Goal: Navigation & Orientation: Find specific page/section

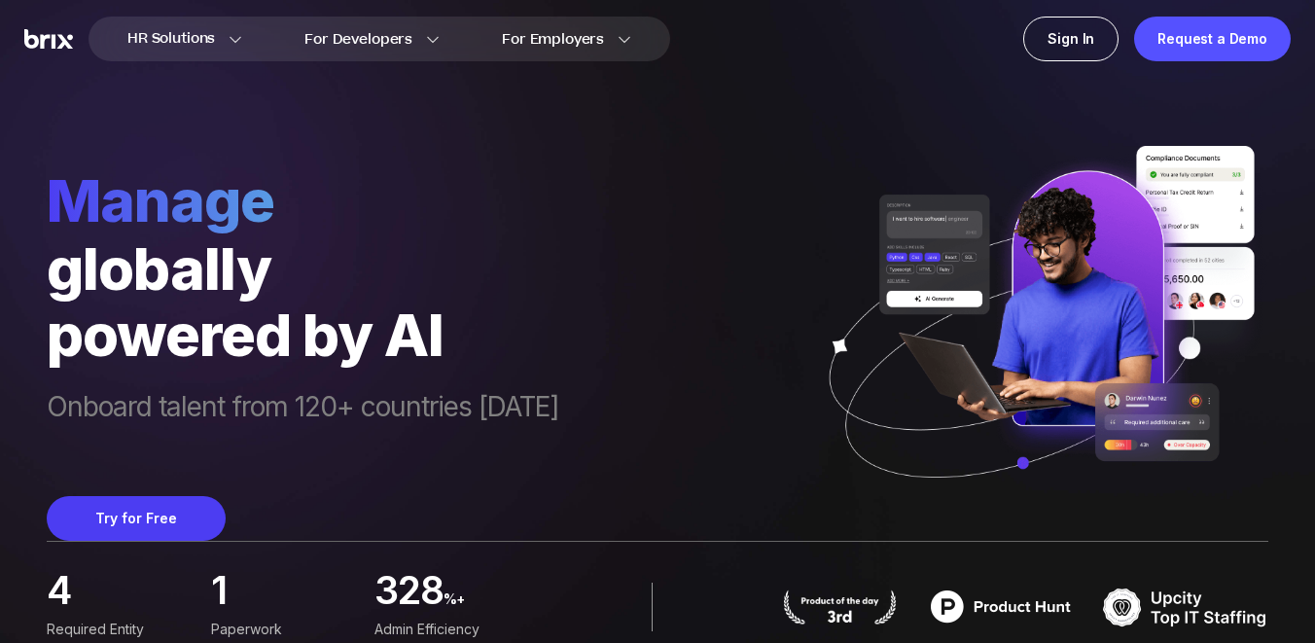
click at [752, 76] on div "HR Solutions HR Solutions Recruiter HR Assistant Global Talent Network Onboardi…" at bounding box center [657, 39] width 1315 height 78
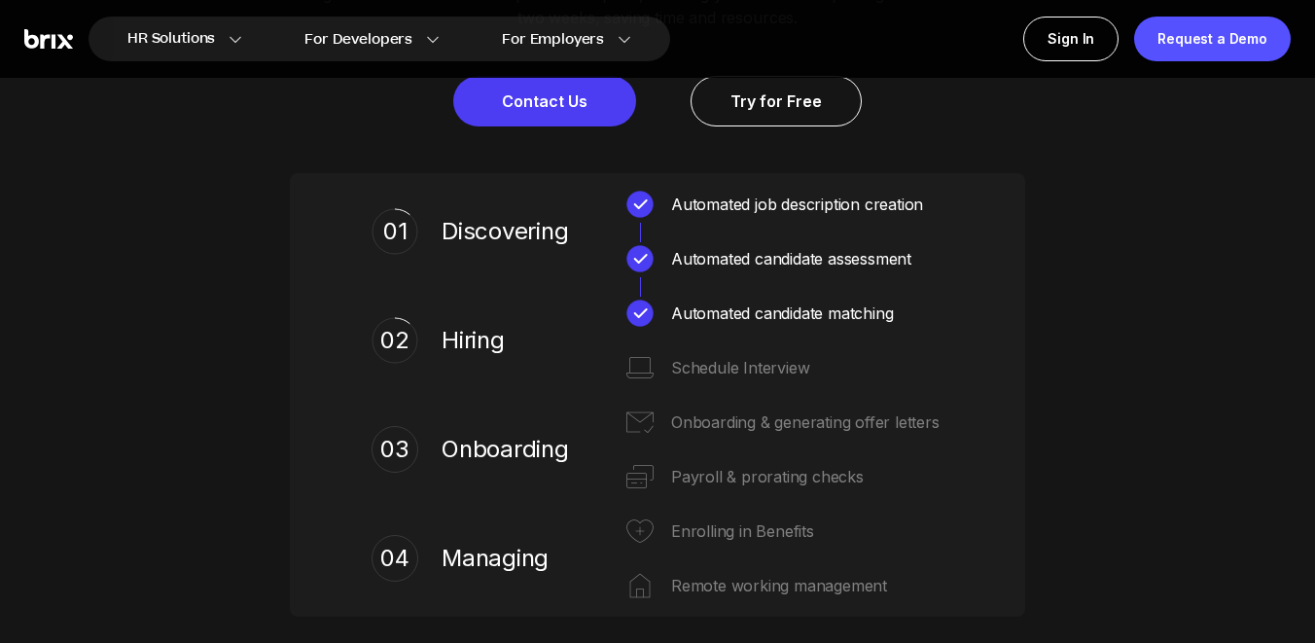
scroll to position [789, 0]
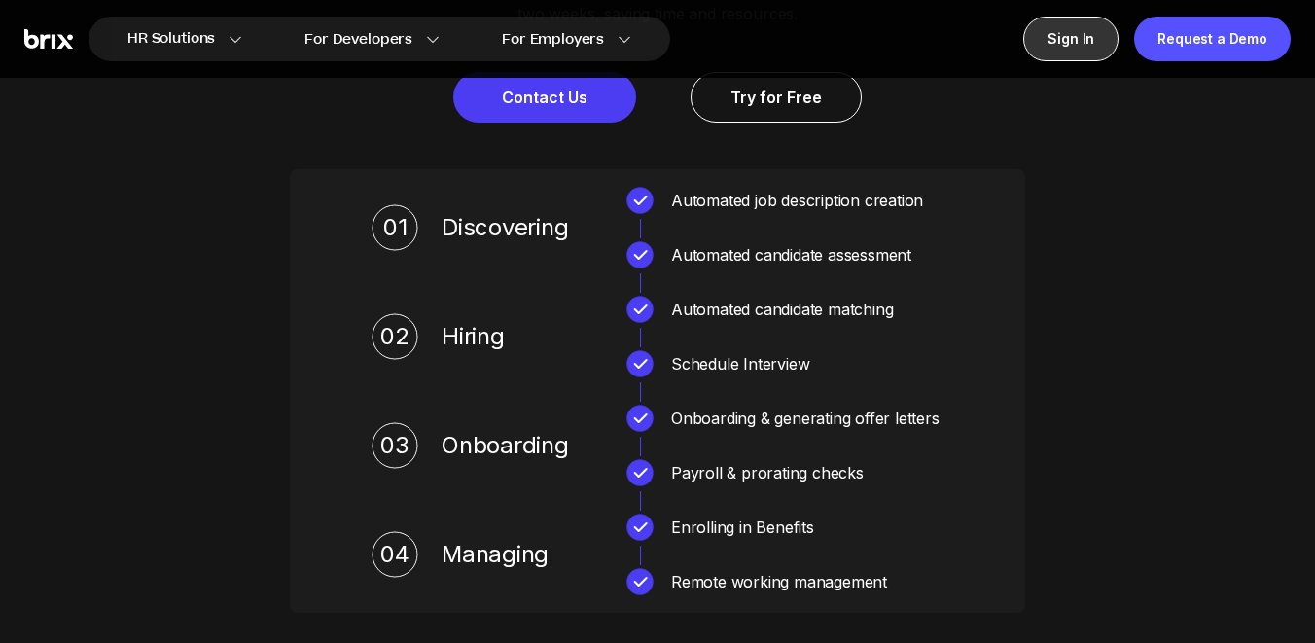
click at [1062, 34] on div "Sign In" at bounding box center [1071, 39] width 95 height 45
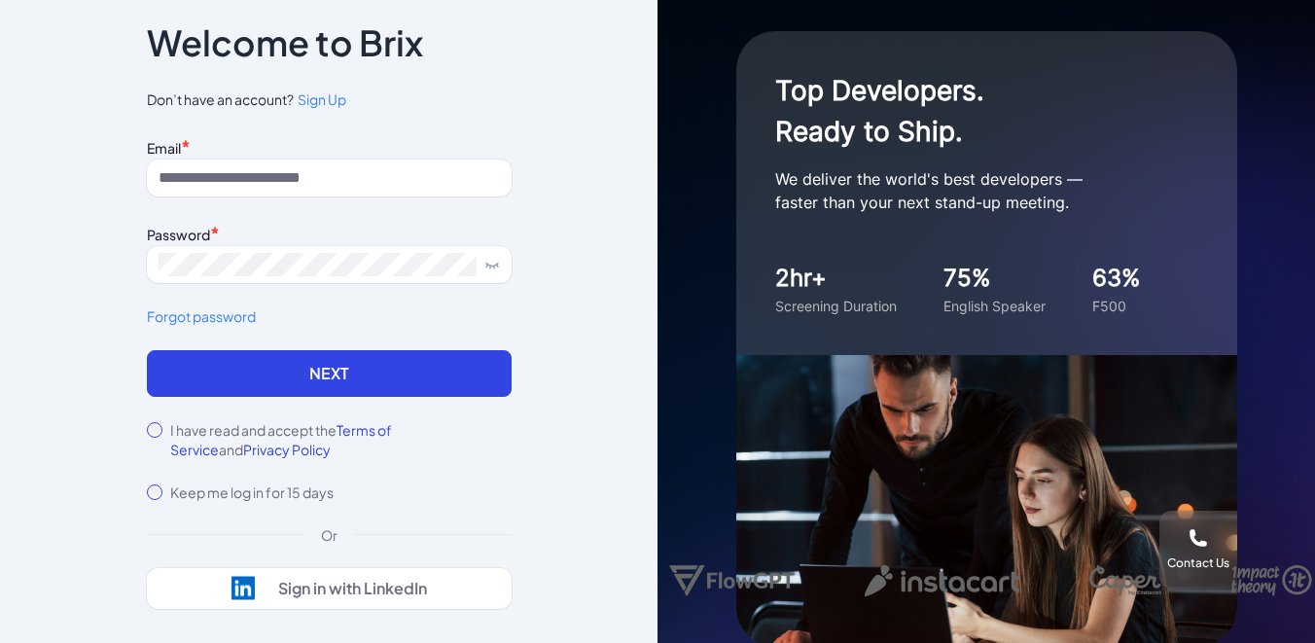
scroll to position [16, 0]
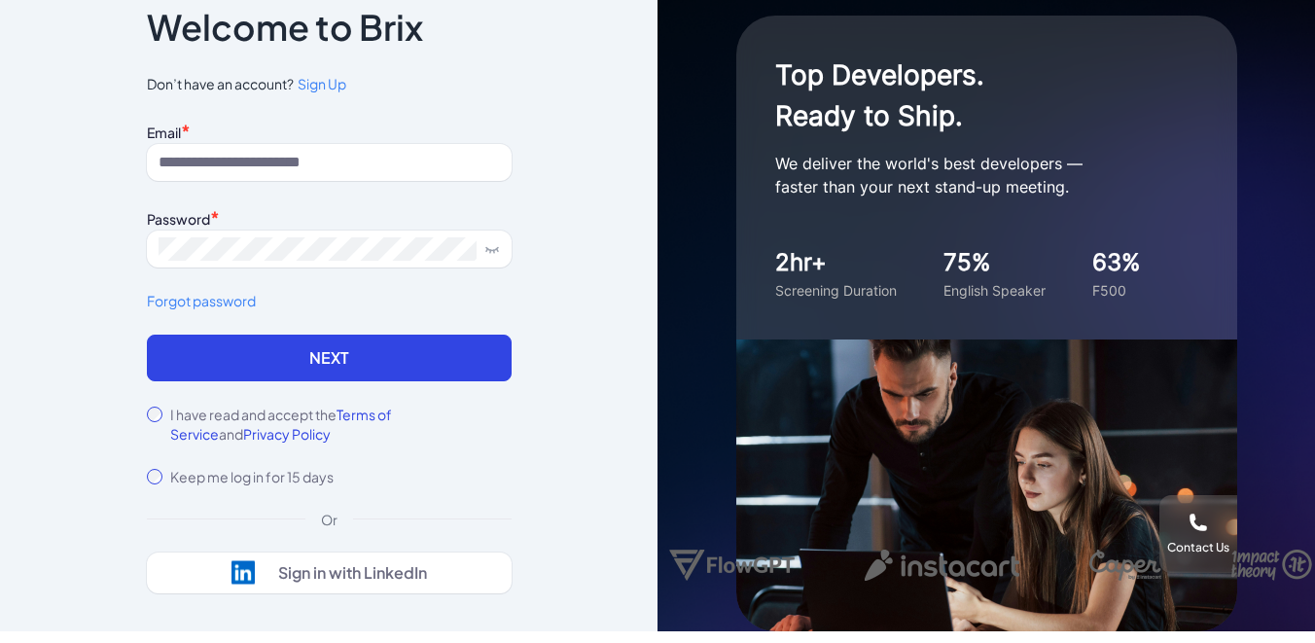
click at [216, 413] on label "I have read and accept the Terms of Service and Privacy Policy" at bounding box center [341, 424] width 342 height 39
click at [310, 166] on input at bounding box center [329, 162] width 365 height 37
click at [327, 87] on span "Sign Up" at bounding box center [322, 84] width 49 height 18
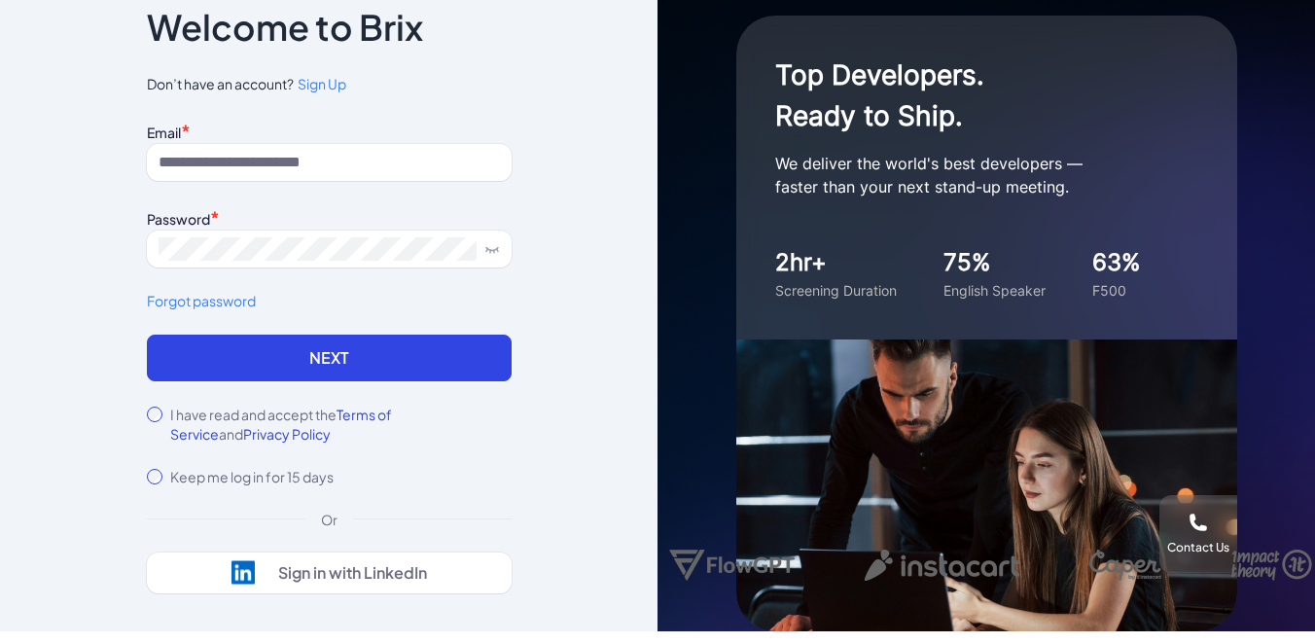
scroll to position [4, 0]
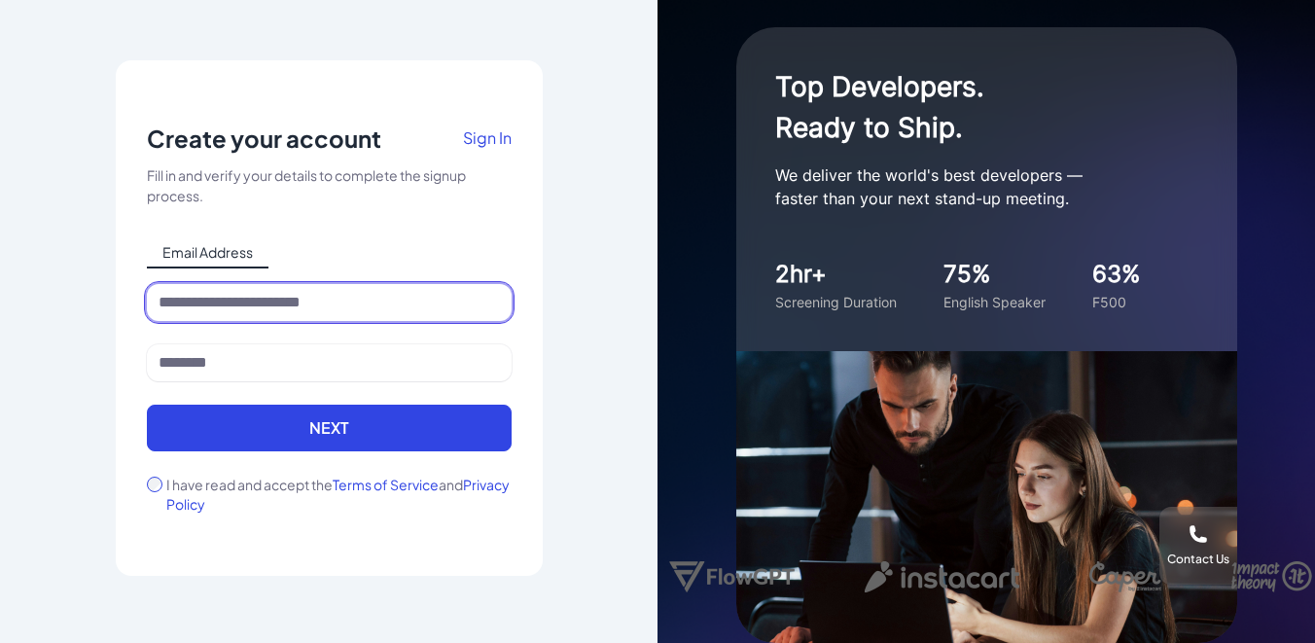
click at [305, 293] on input at bounding box center [329, 302] width 365 height 37
type input "**********"
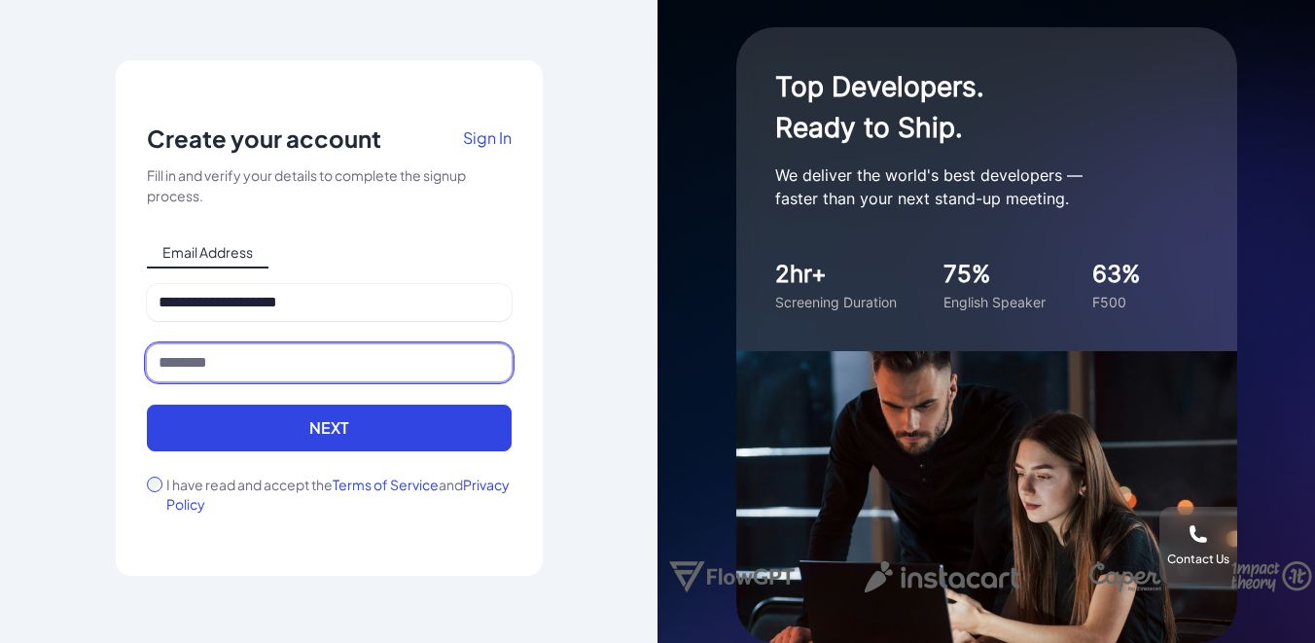
click at [228, 363] on input at bounding box center [329, 362] width 365 height 37
type input "*****"
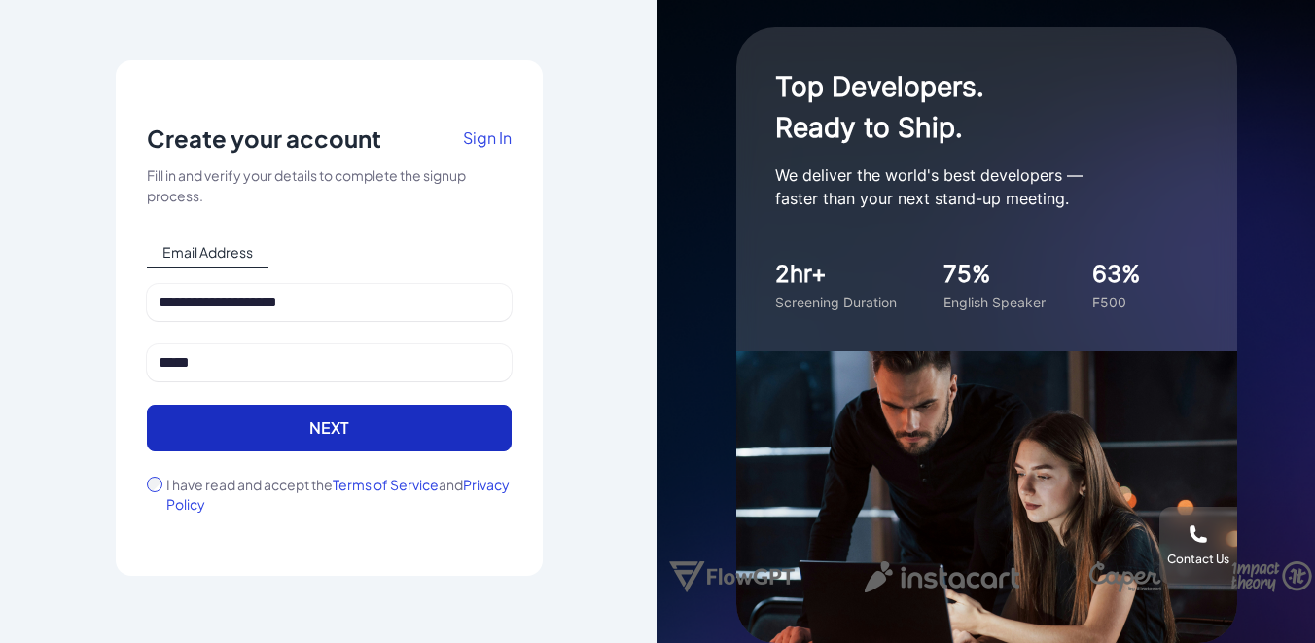
click at [252, 421] on button "Next" at bounding box center [329, 428] width 365 height 47
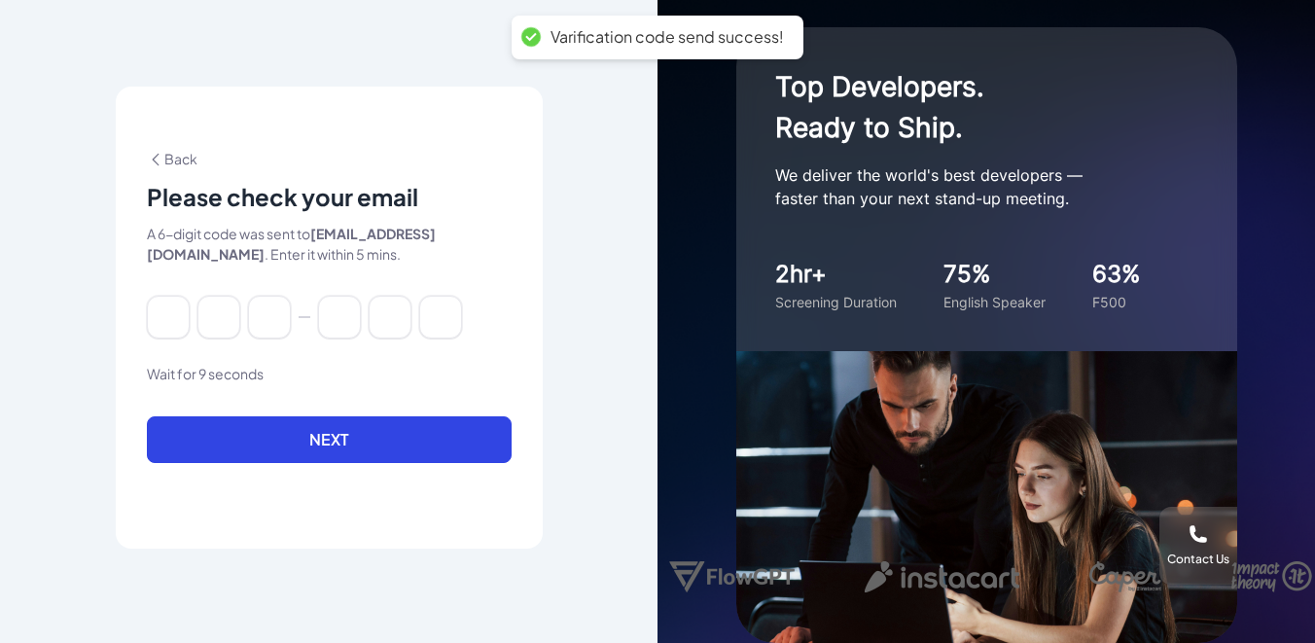
click at [242, 320] on div at bounding box center [329, 317] width 365 height 43
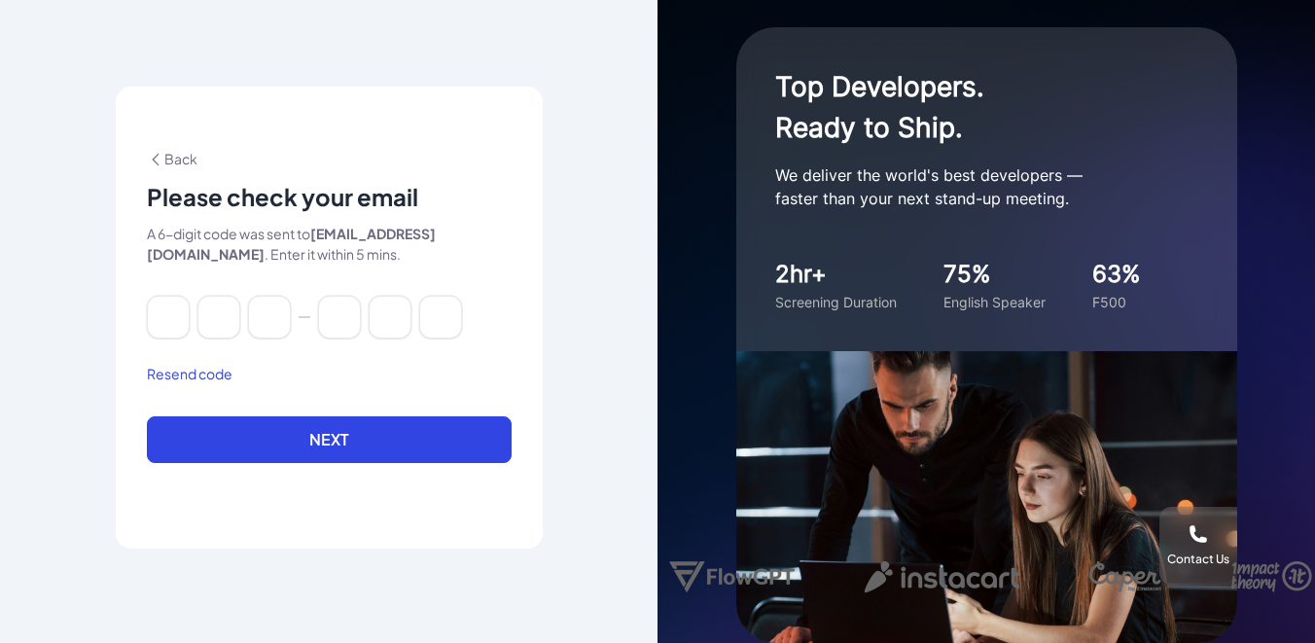
click at [415, 310] on div at bounding box center [329, 317] width 365 height 43
click at [172, 312] on input at bounding box center [168, 317] width 43 height 43
paste input "******"
type input "*"
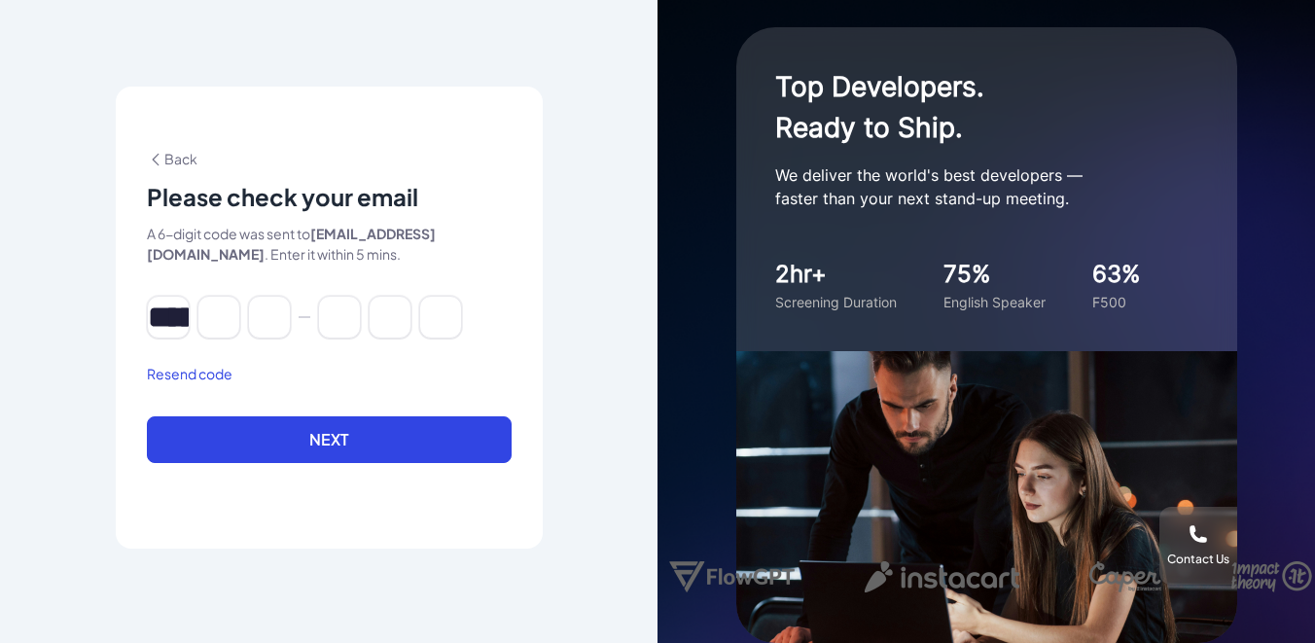
type input "*"
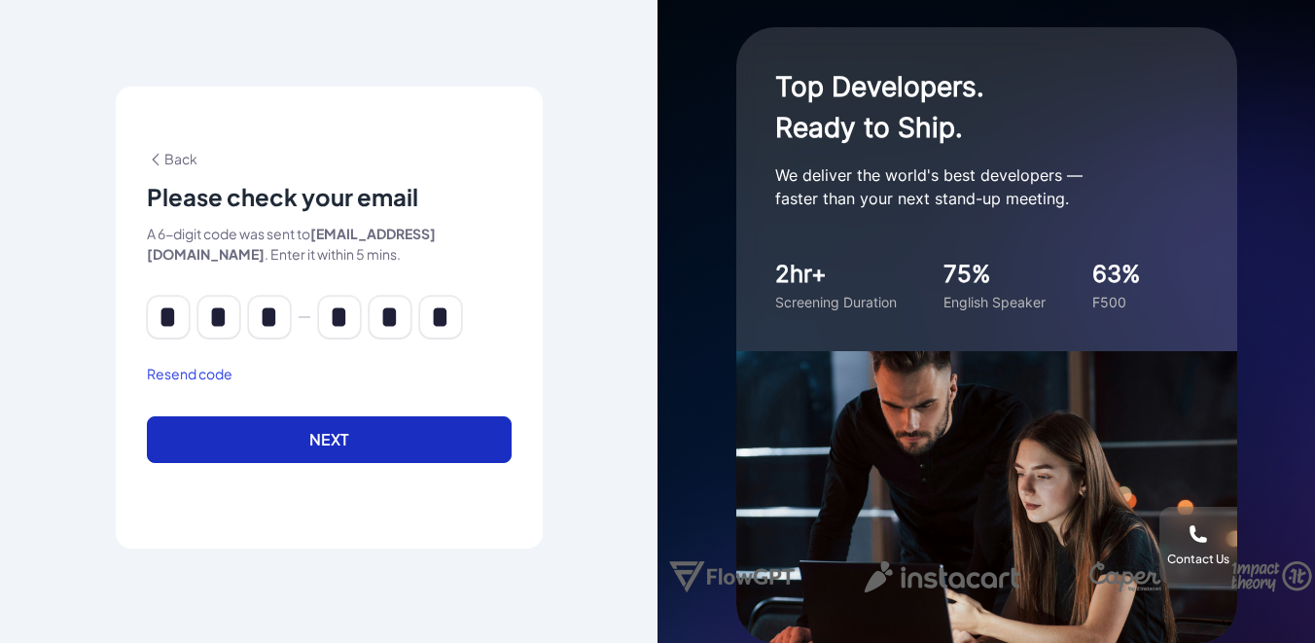
click at [319, 454] on button "Next" at bounding box center [329, 439] width 365 height 47
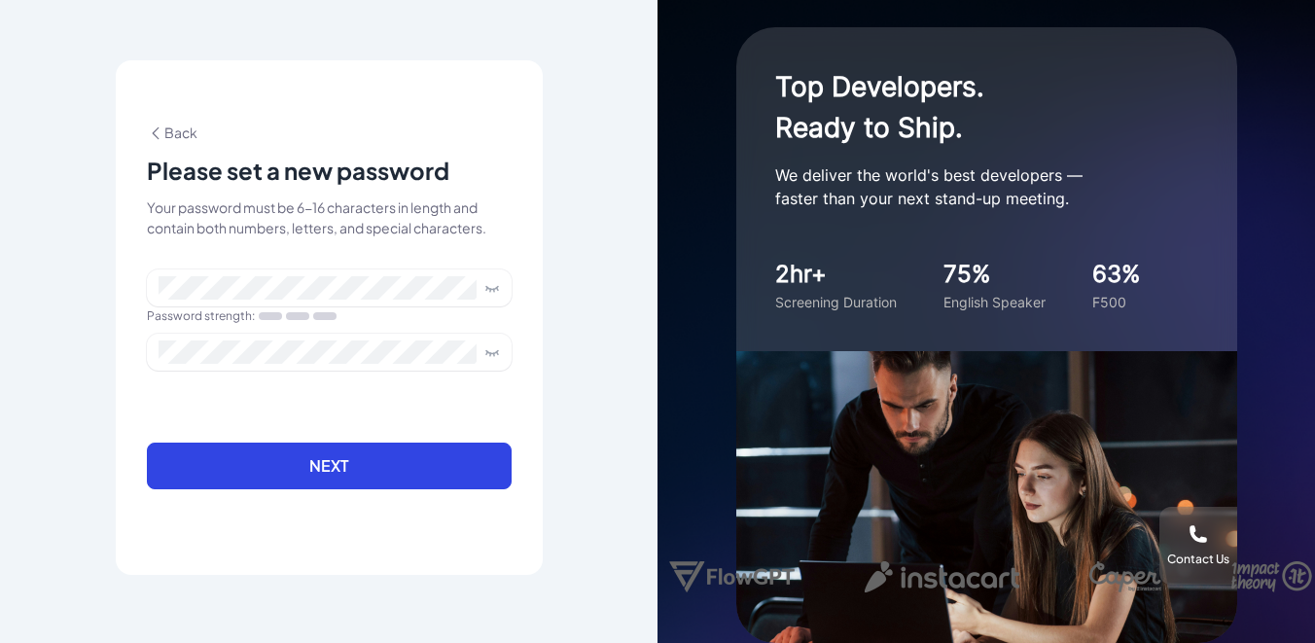
scroll to position [0, 0]
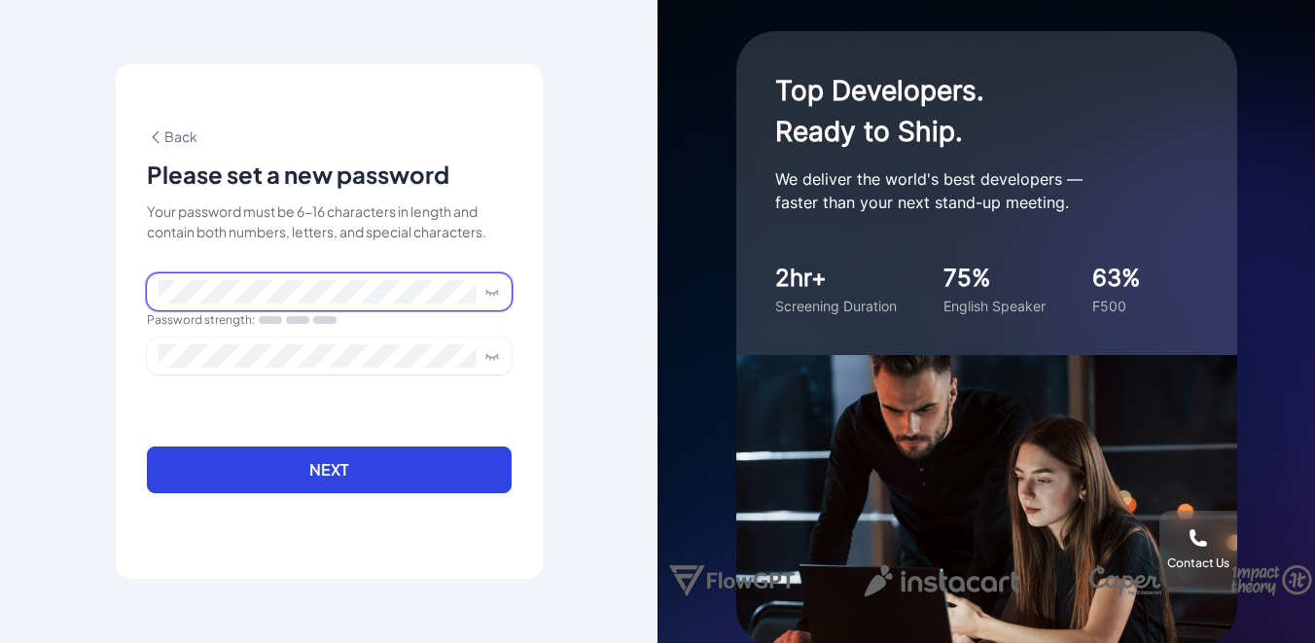
click at [358, 274] on span at bounding box center [329, 291] width 365 height 37
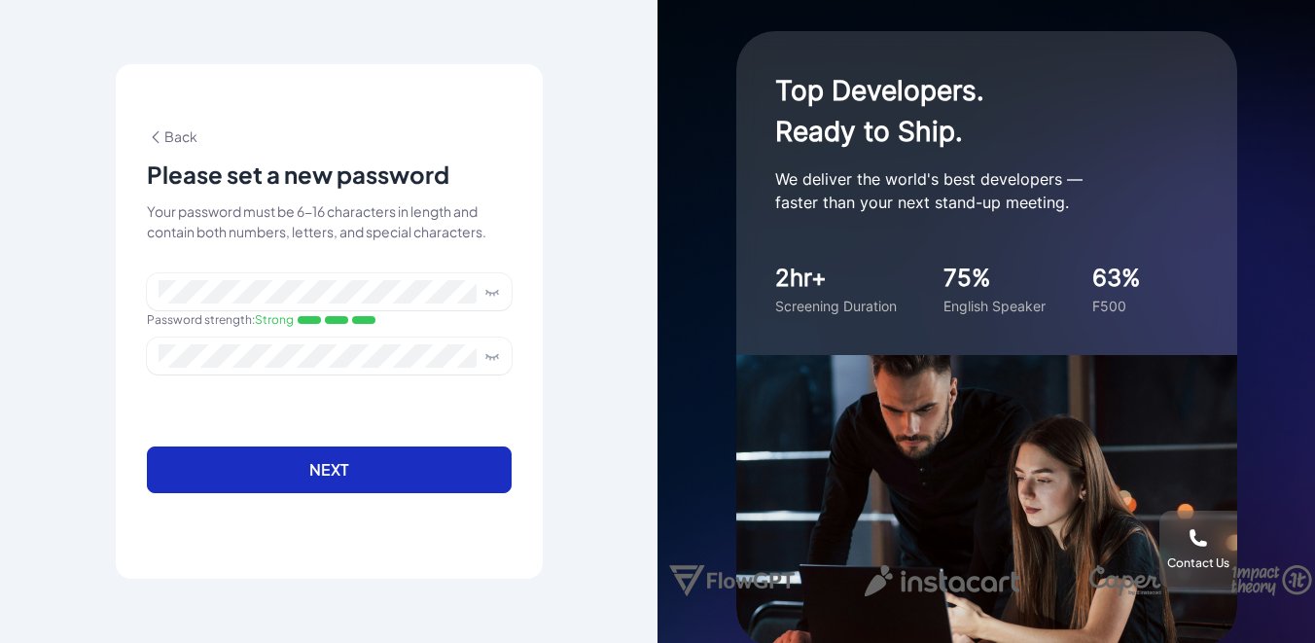
click at [301, 474] on button "Next" at bounding box center [329, 470] width 365 height 47
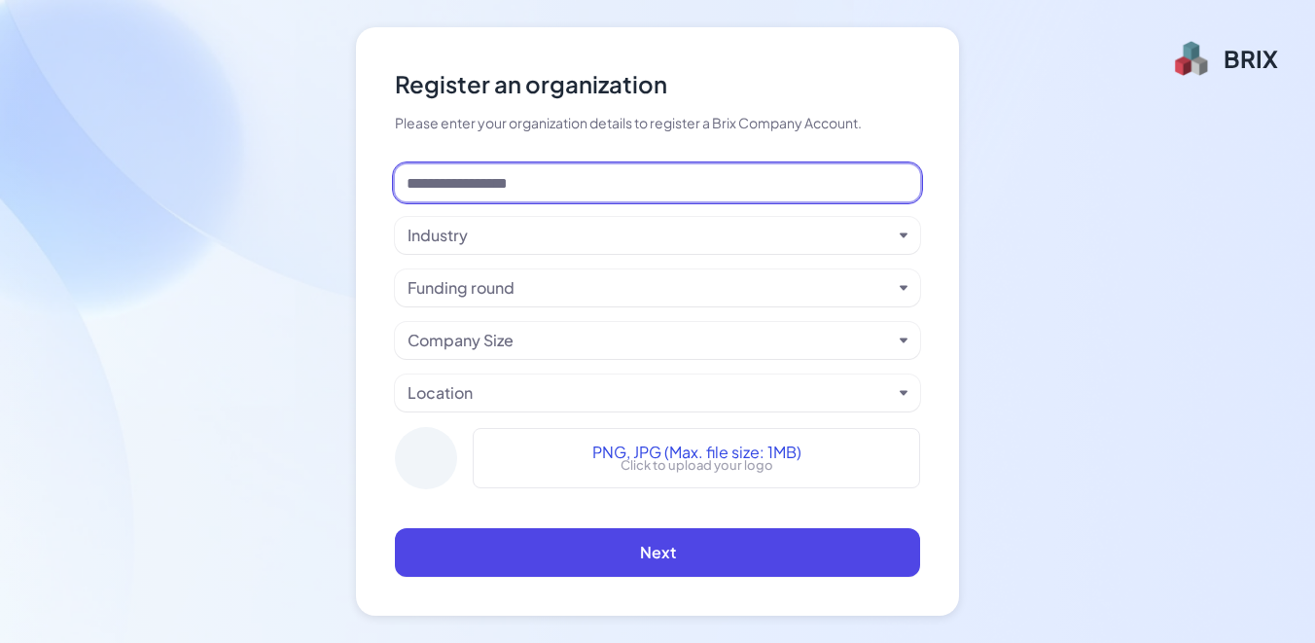
click at [584, 183] on input at bounding box center [657, 182] width 525 height 37
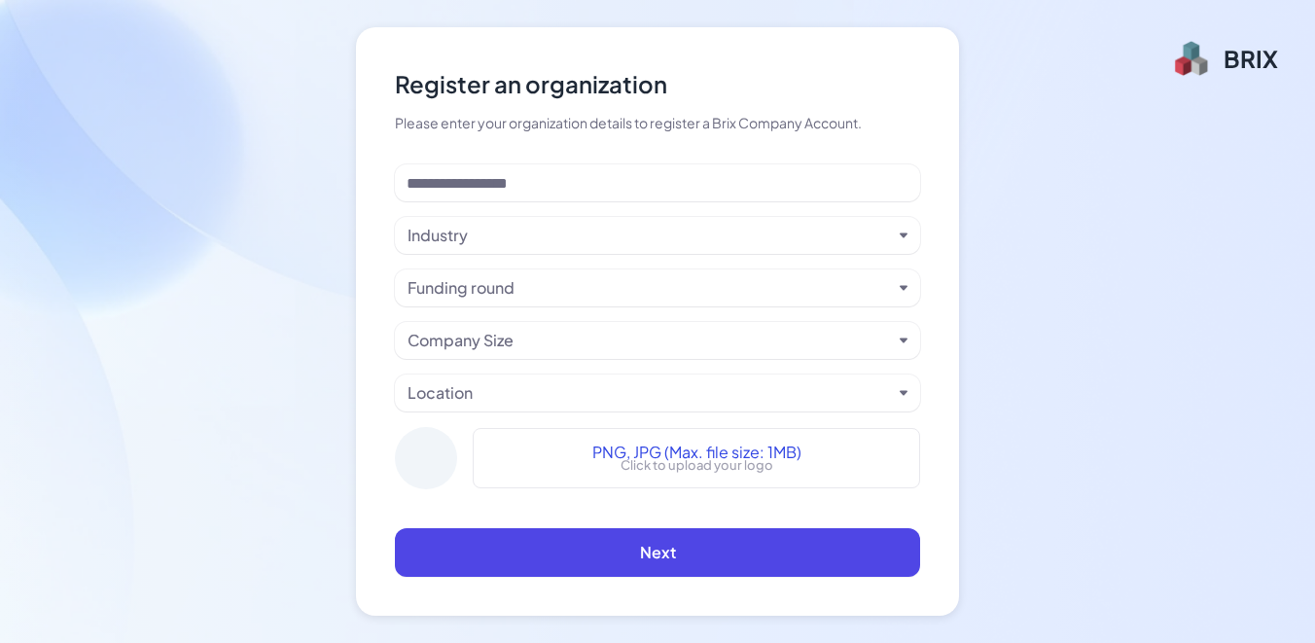
click at [542, 241] on div "Industry" at bounding box center [650, 235] width 485 height 23
click at [639, 213] on div "Industry Funding round Company Size Location PNG, JPG (Max. file size: 1MB) Cli…" at bounding box center [657, 334] width 525 height 341
click at [411, 457] on div at bounding box center [426, 458] width 62 height 62
click at [606, 456] on span "PNG, JPG (Max. file size: 1MB)" at bounding box center [697, 452] width 209 height 23
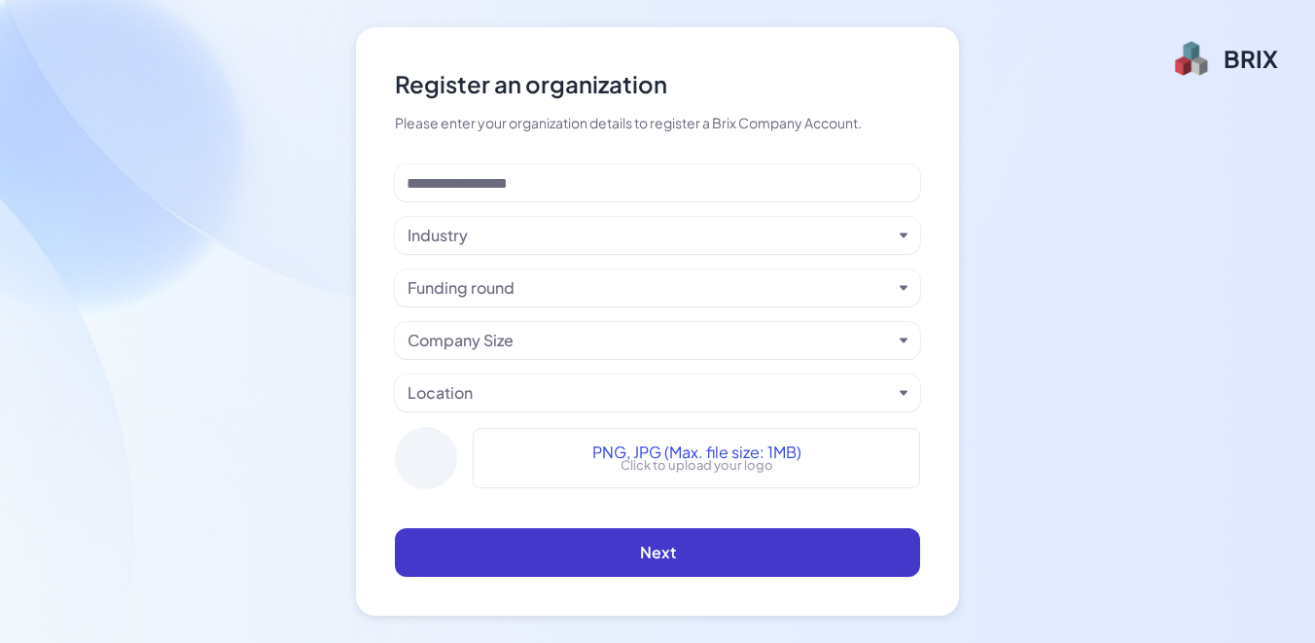
click at [701, 546] on button "Next" at bounding box center [657, 552] width 525 height 49
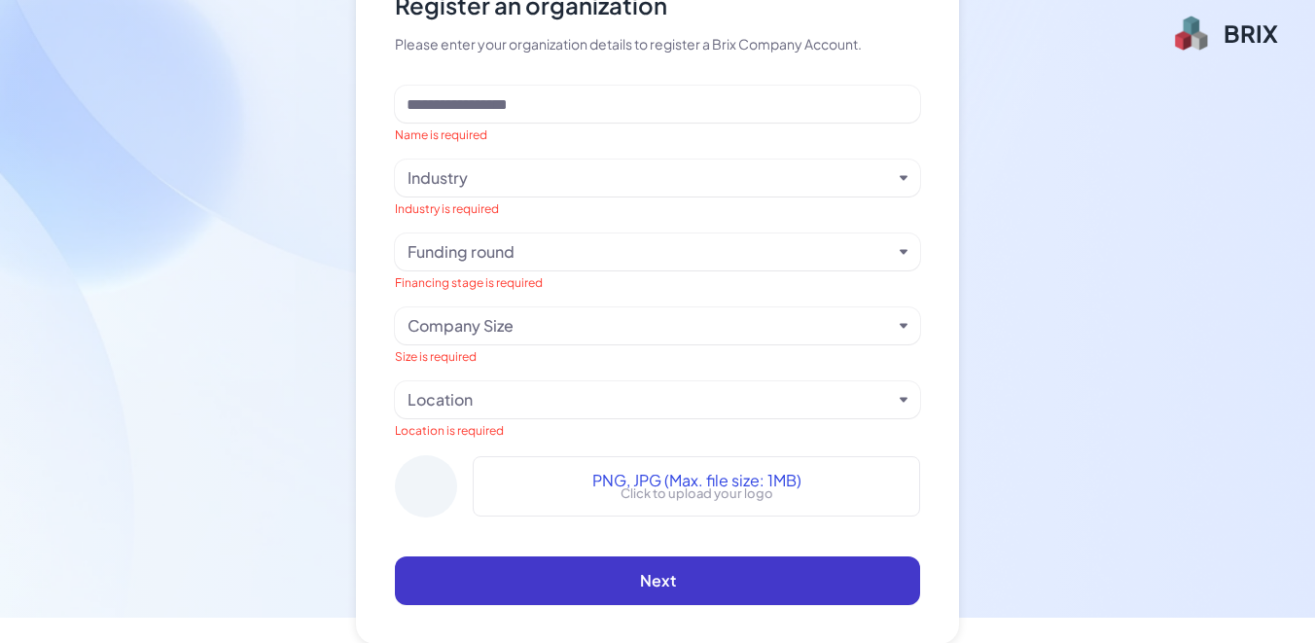
scroll to position [26, 0]
click at [651, 563] on button "Next" at bounding box center [657, 580] width 525 height 49
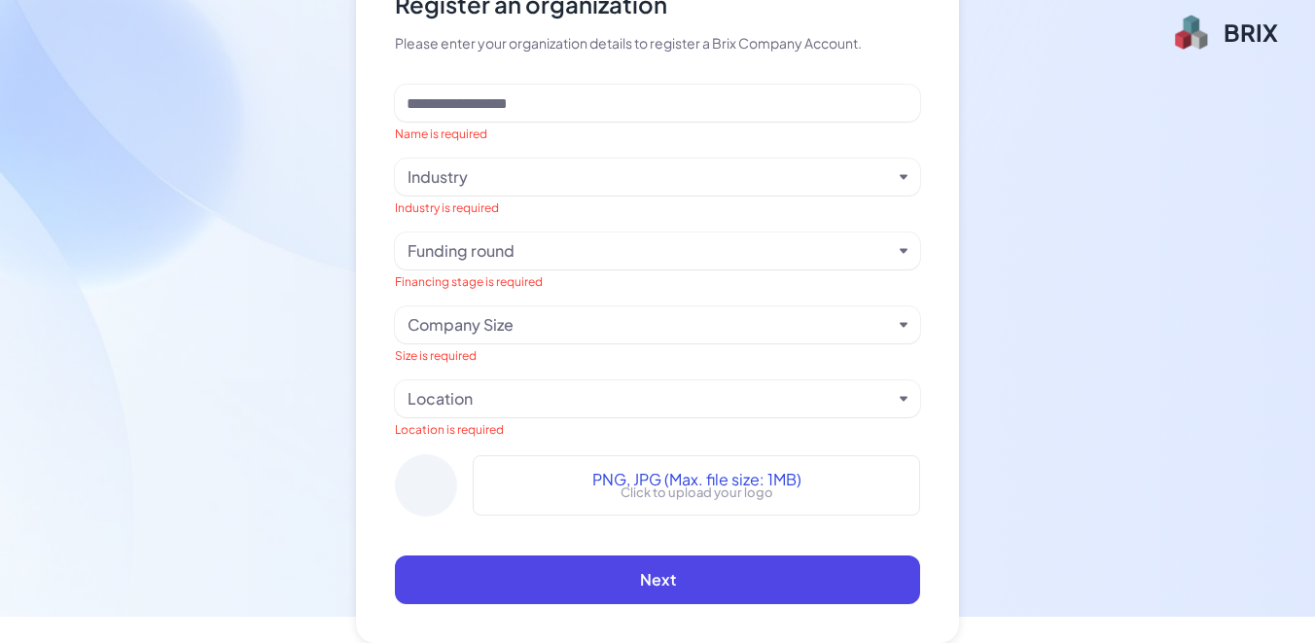
scroll to position [0, 0]
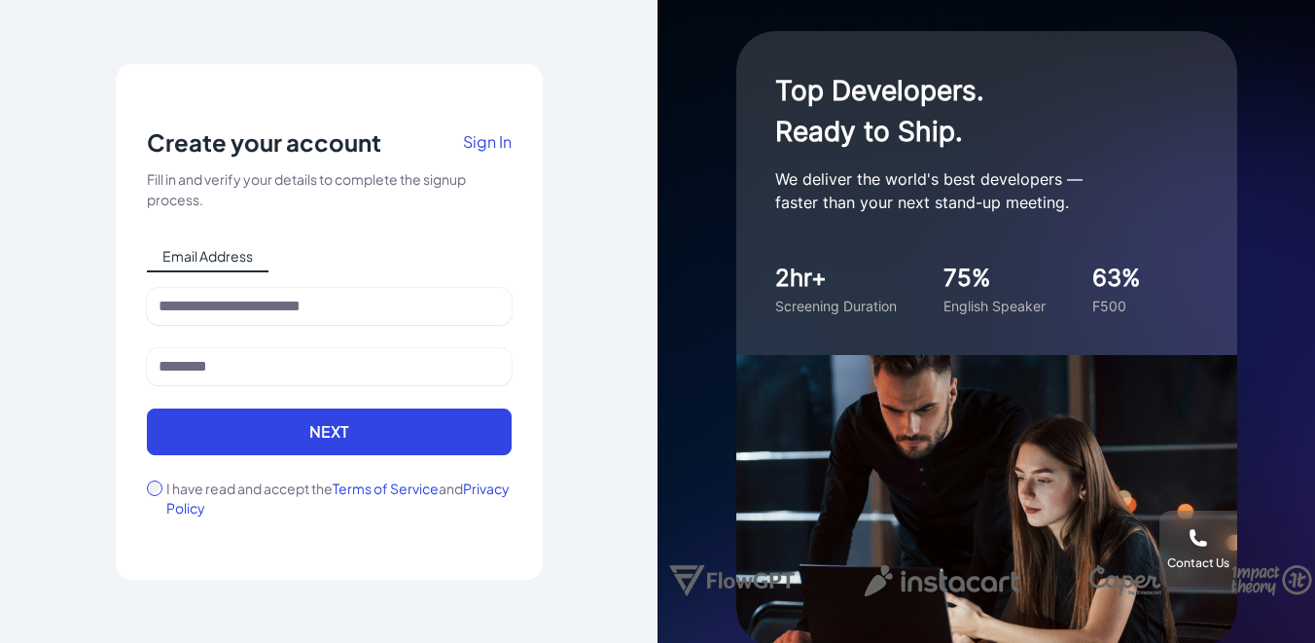
click at [472, 148] on span "Sign In" at bounding box center [487, 141] width 49 height 20
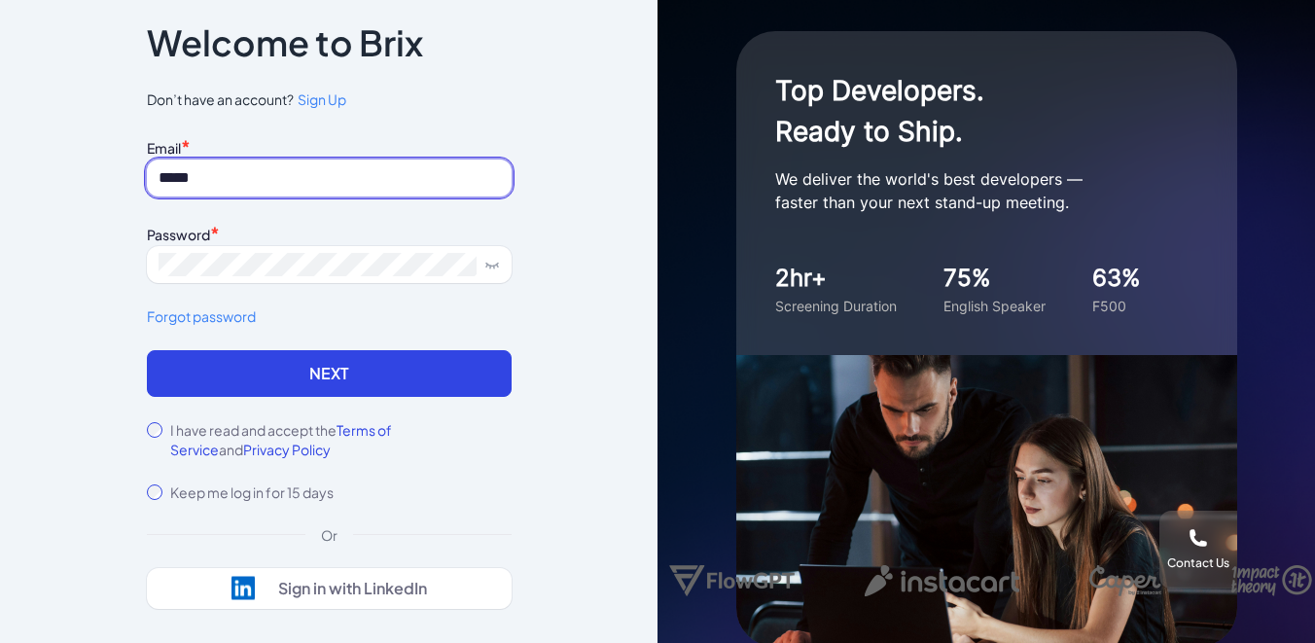
click at [394, 175] on input "*****" at bounding box center [329, 178] width 365 height 37
click at [271, 179] on input "*****" at bounding box center [329, 178] width 365 height 37
click at [265, 184] on input "*****" at bounding box center [329, 178] width 365 height 37
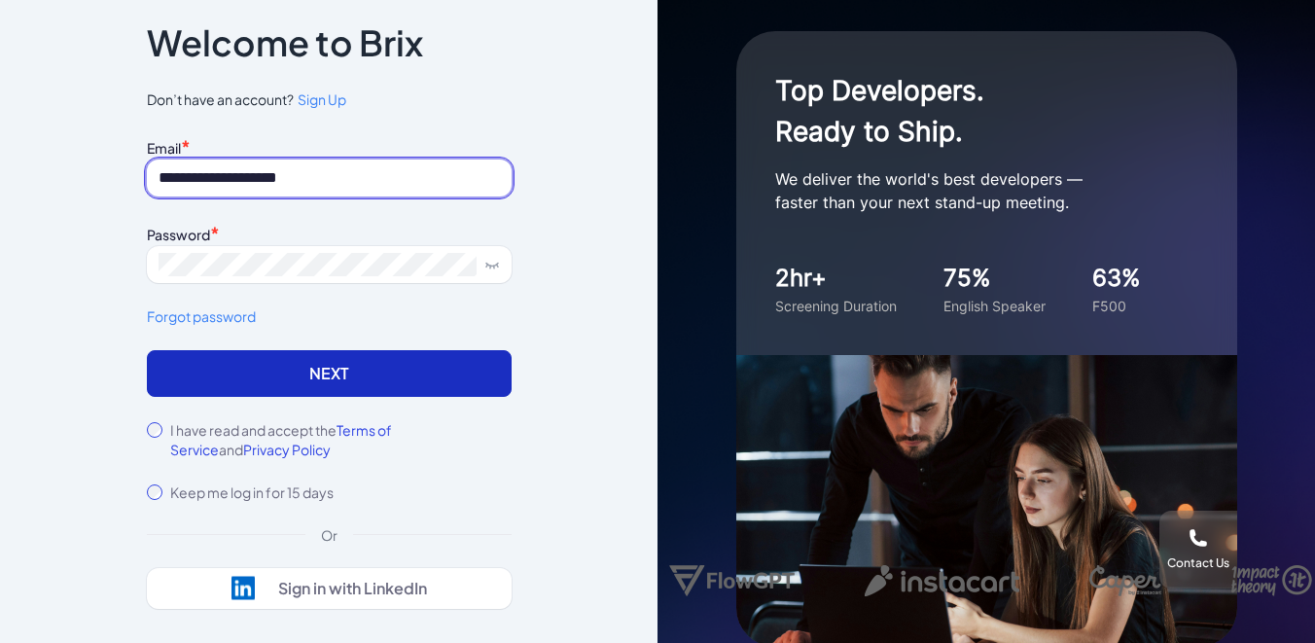
type input "**********"
click at [299, 380] on button "Next" at bounding box center [329, 373] width 365 height 47
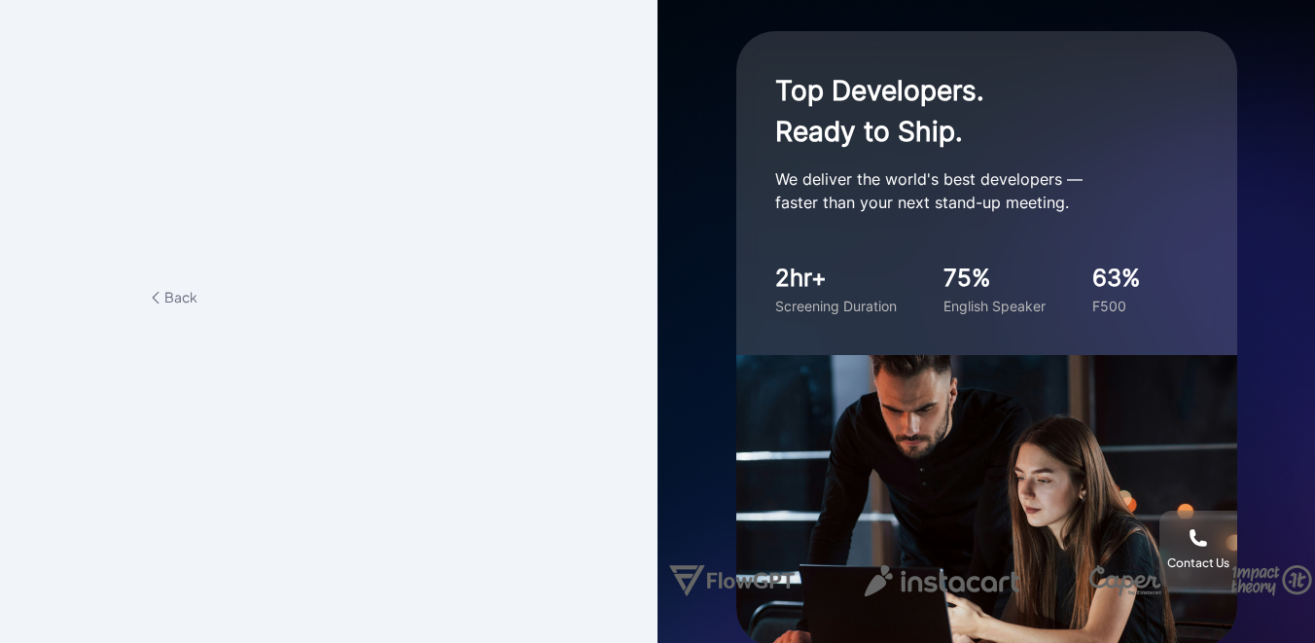
click at [180, 304] on span "Back" at bounding box center [172, 297] width 51 height 18
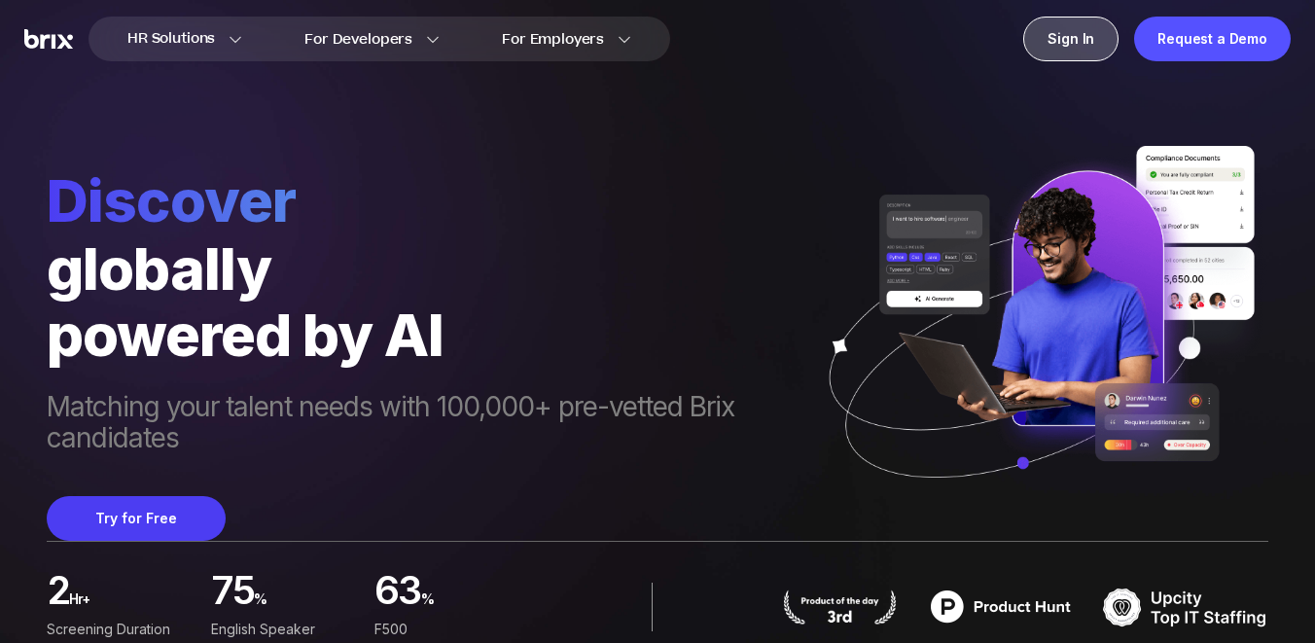
click at [1092, 34] on div "Sign In" at bounding box center [1071, 39] width 95 height 45
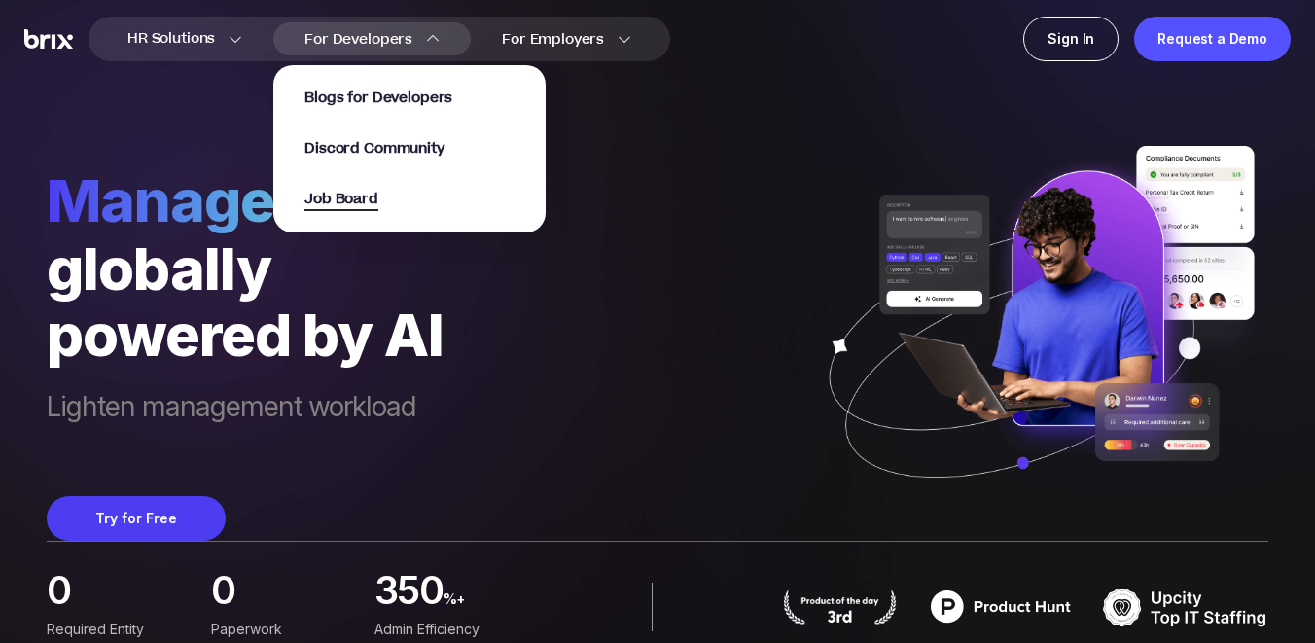
click at [352, 208] on span "Job Board" at bounding box center [342, 200] width 74 height 22
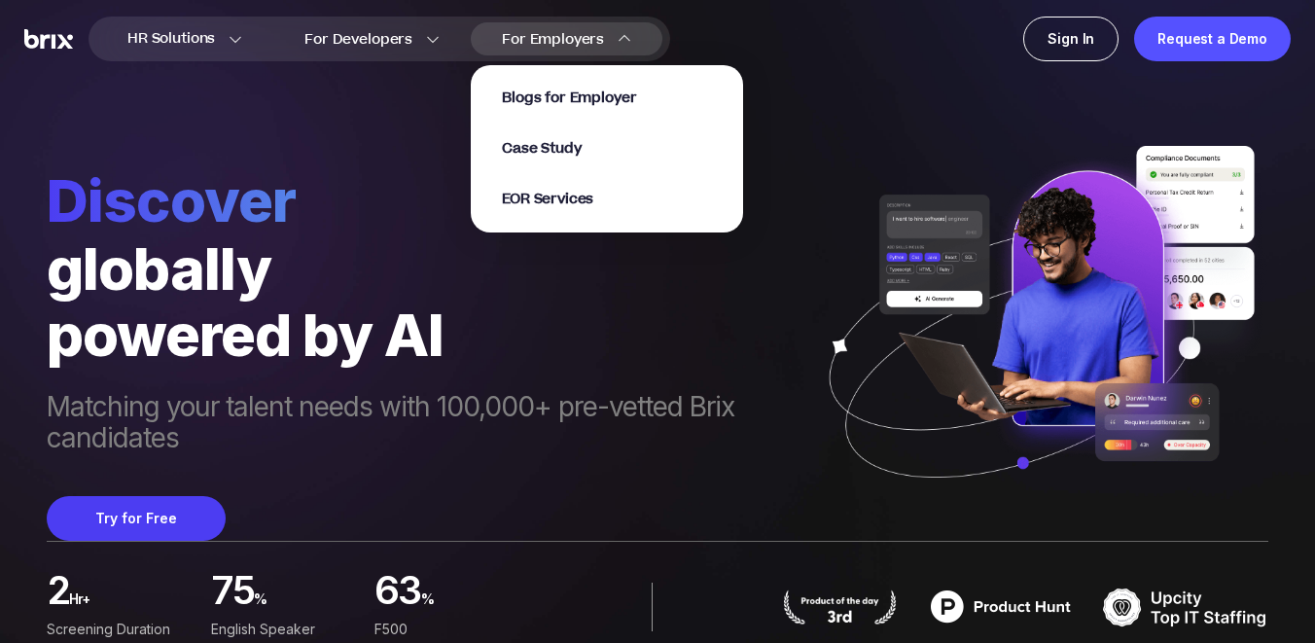
click at [569, 37] on span "For Employers" at bounding box center [553, 39] width 102 height 20
click at [558, 201] on span "EOR Services" at bounding box center [547, 200] width 91 height 22
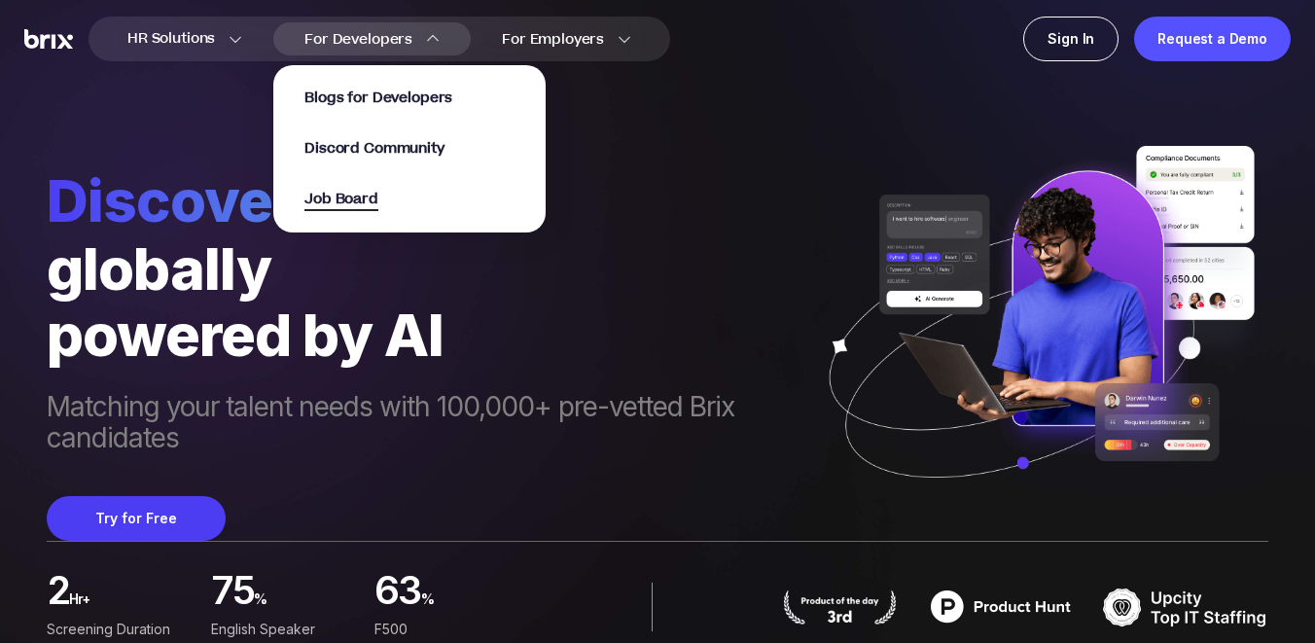
click at [373, 189] on span "Job Board" at bounding box center [342, 200] width 74 height 22
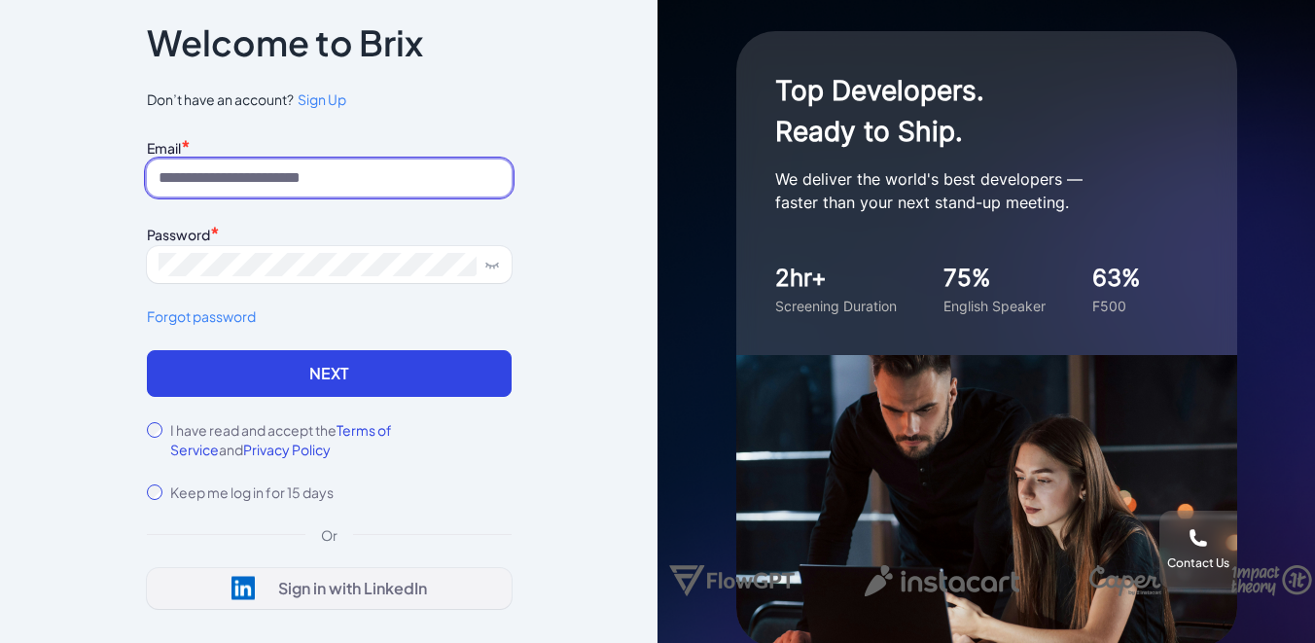
type input "**********"
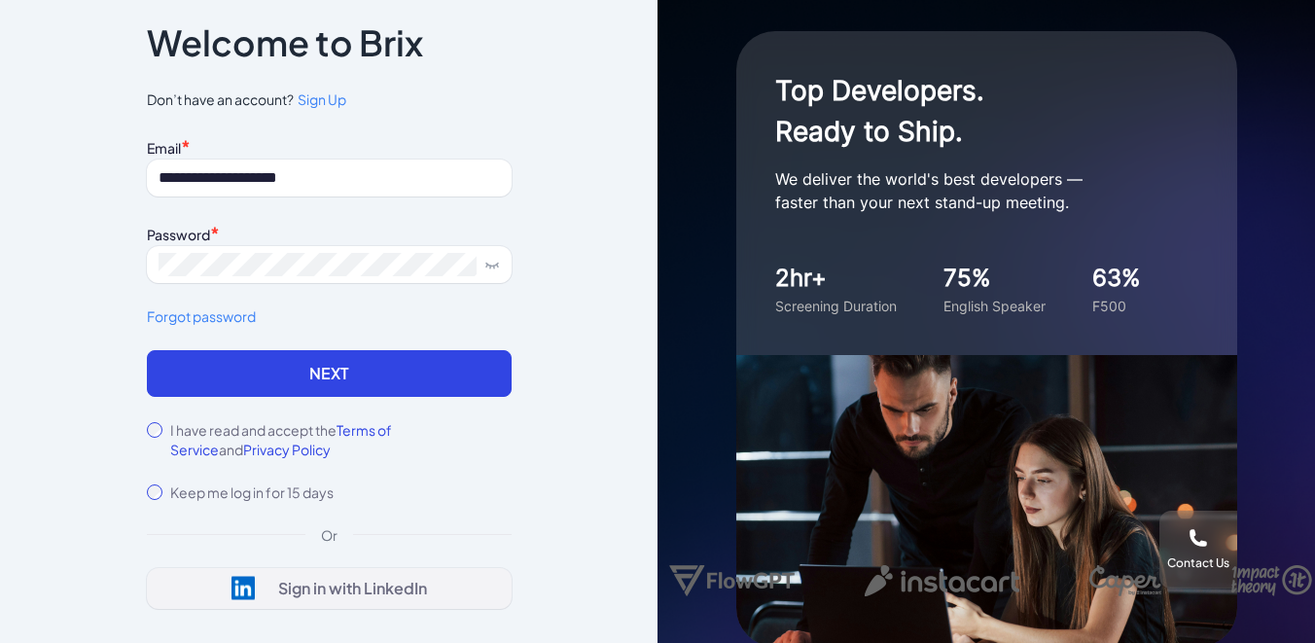
click at [253, 596] on div "Sign in with LinkedIn" at bounding box center [330, 588] width 196 height 24
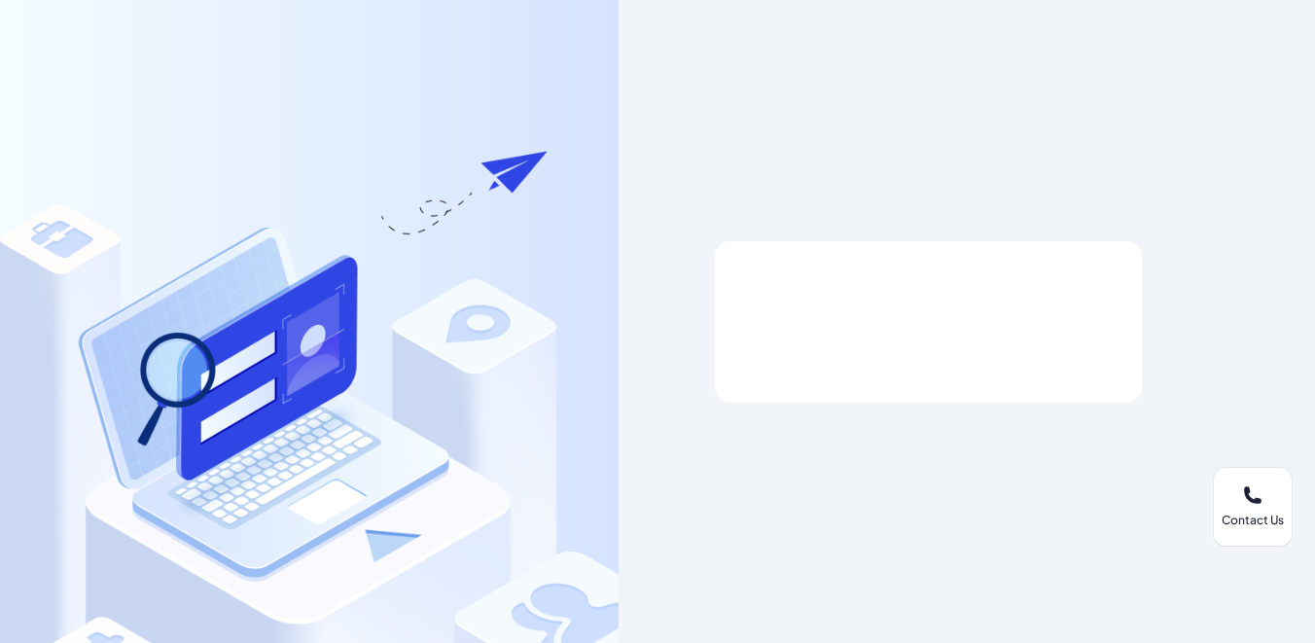
click at [889, 298] on div at bounding box center [928, 322] width 427 height 162
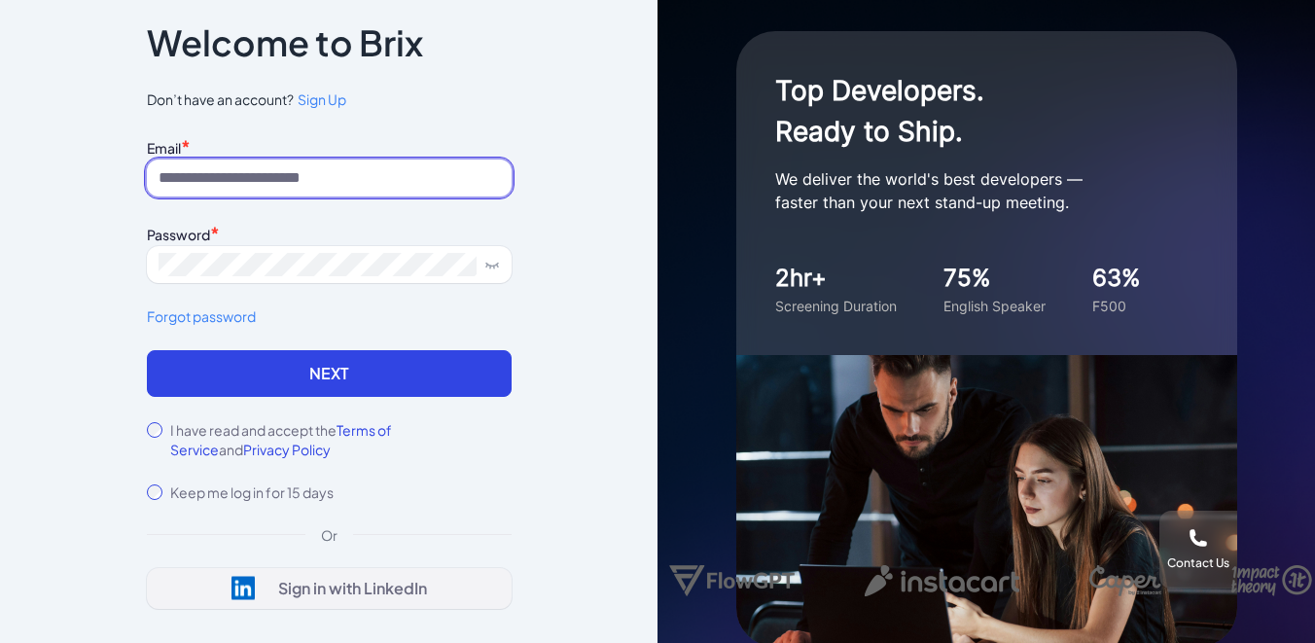
type input "**********"
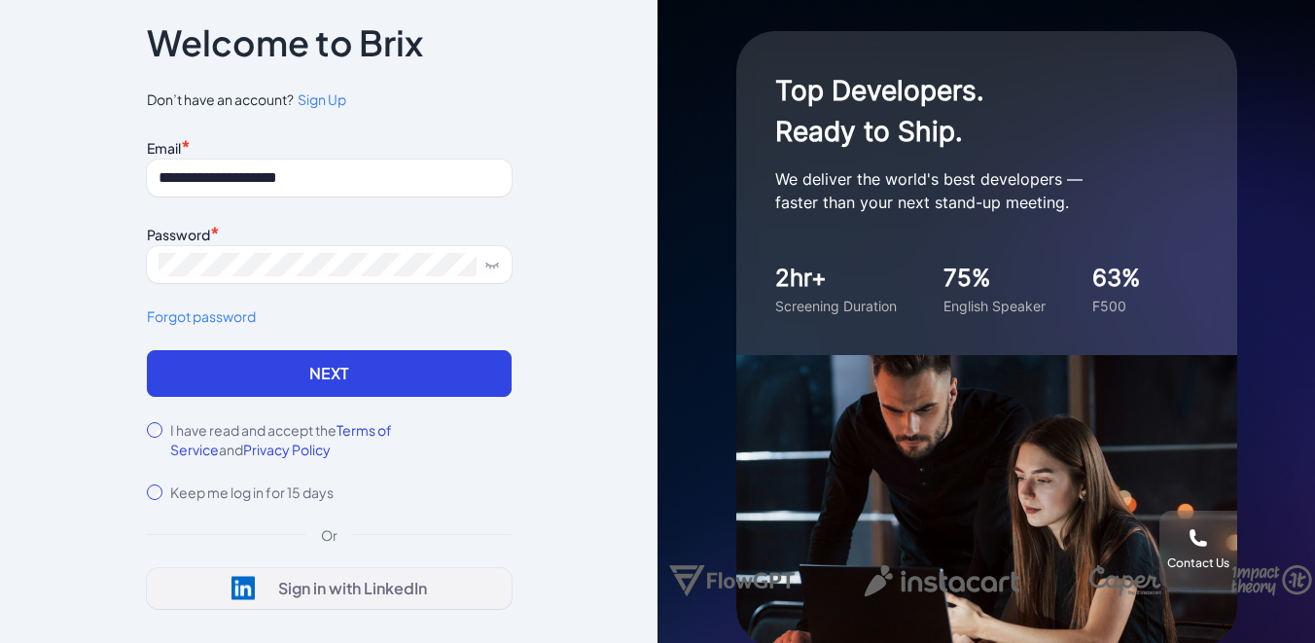
click at [264, 578] on div "Sign in with LinkedIn" at bounding box center [330, 588] width 196 height 24
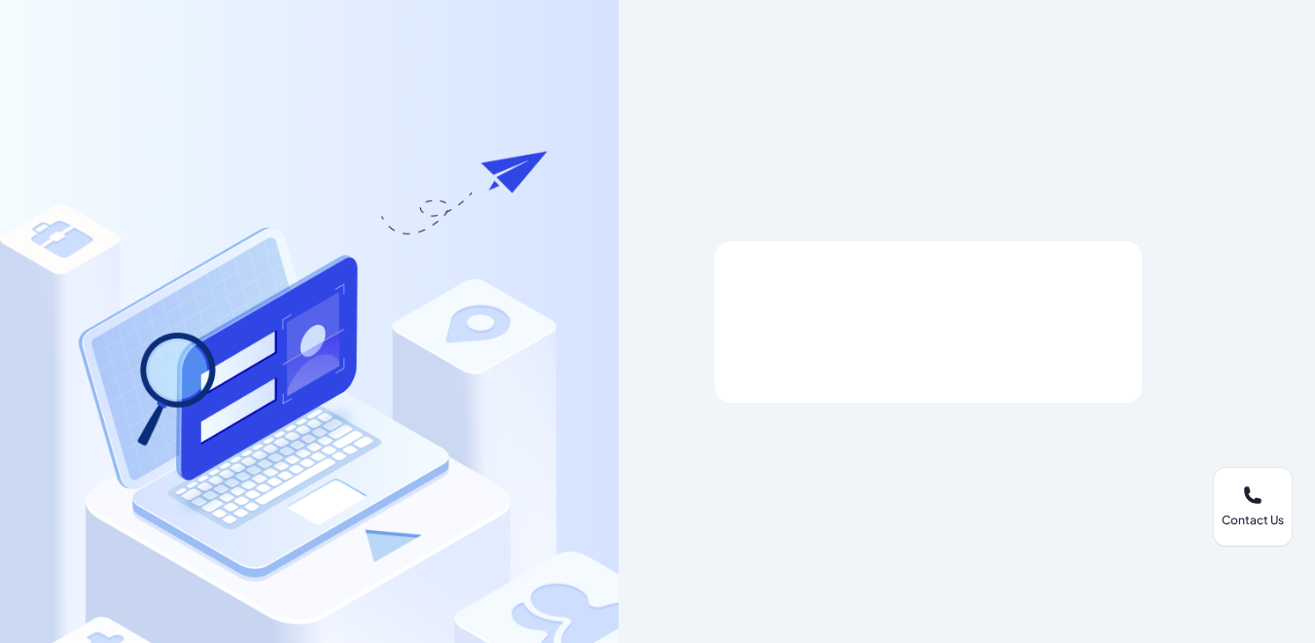
click at [801, 299] on div at bounding box center [928, 322] width 427 height 162
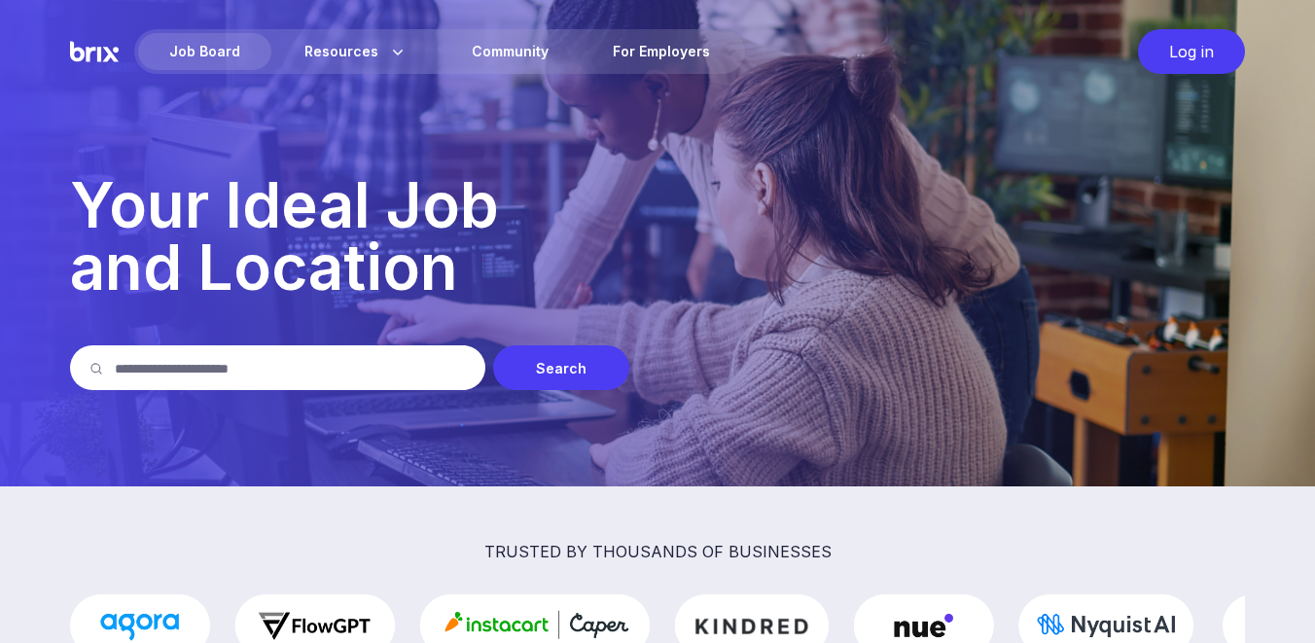
click at [352, 354] on input "text" at bounding box center [290, 367] width 351 height 45
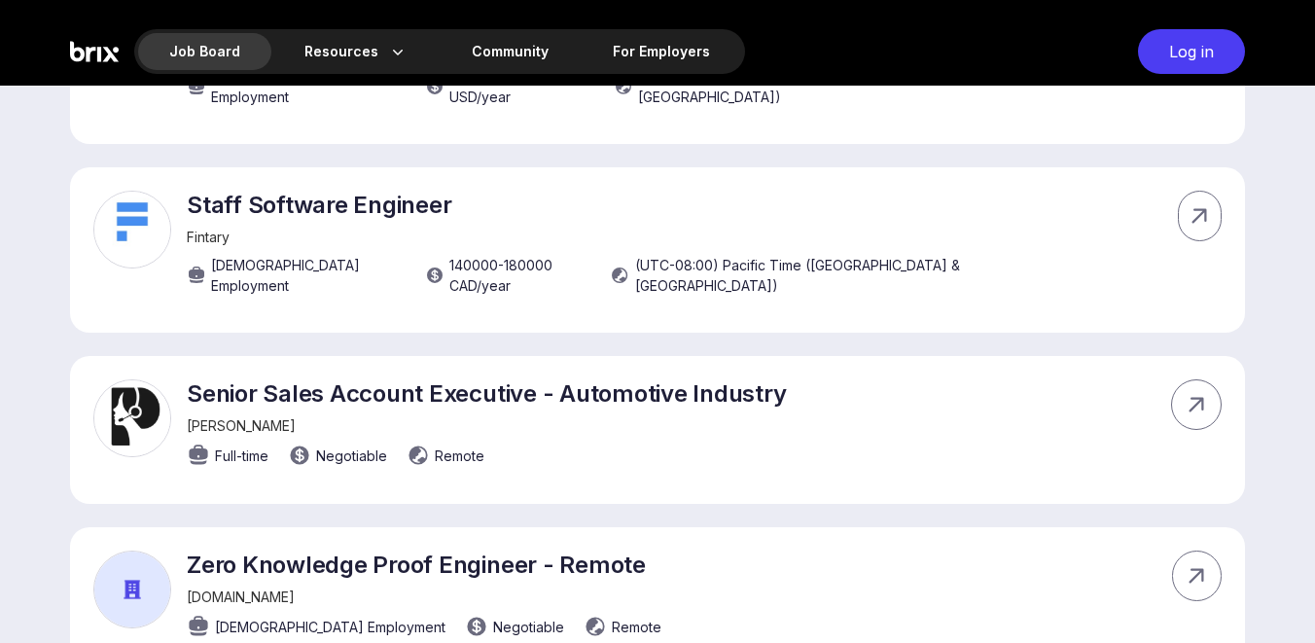
scroll to position [955, 0]
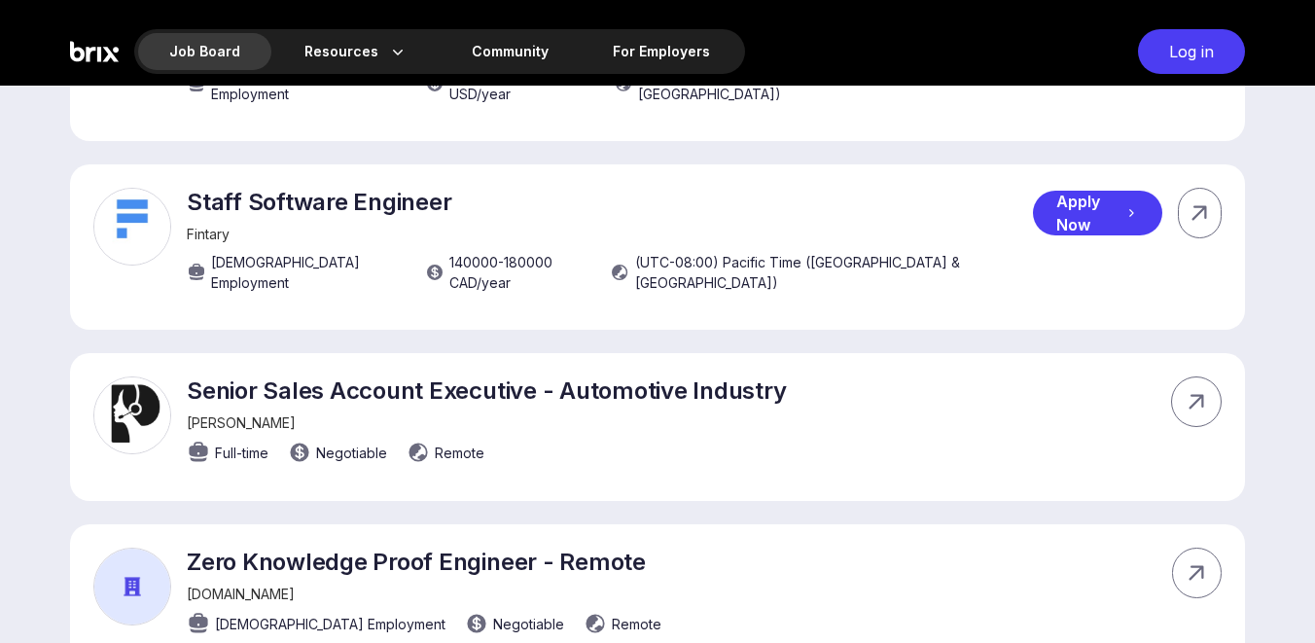
click at [164, 217] on img at bounding box center [132, 227] width 78 height 78
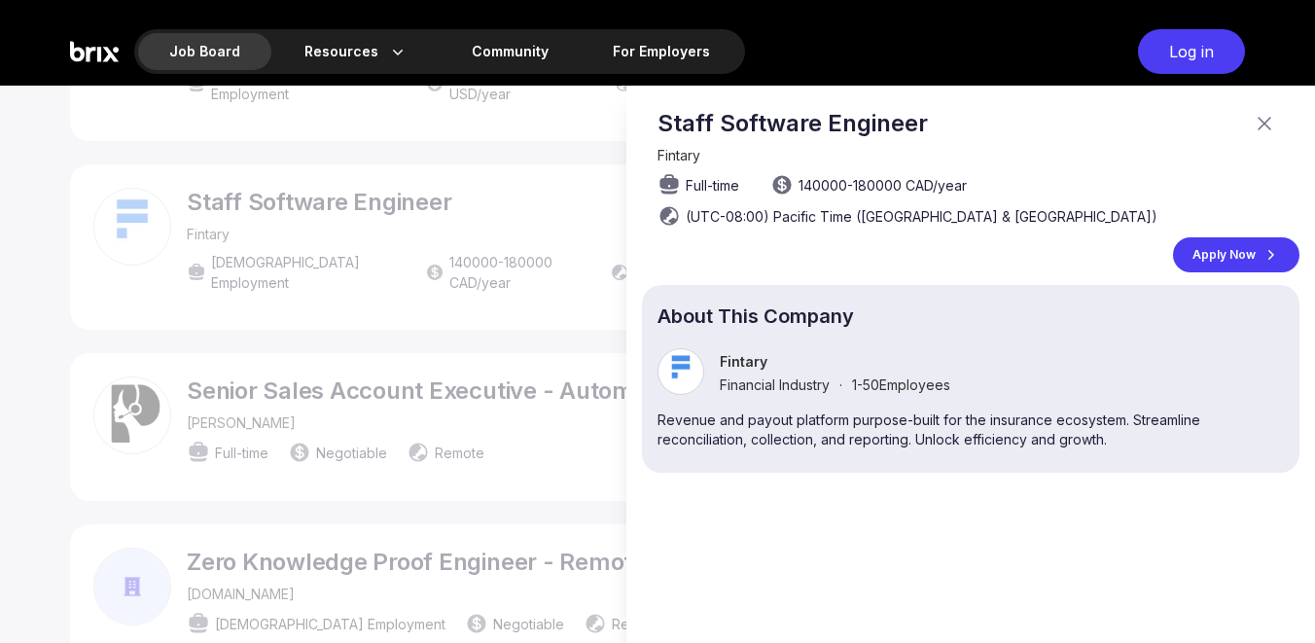
scroll to position [0, 0]
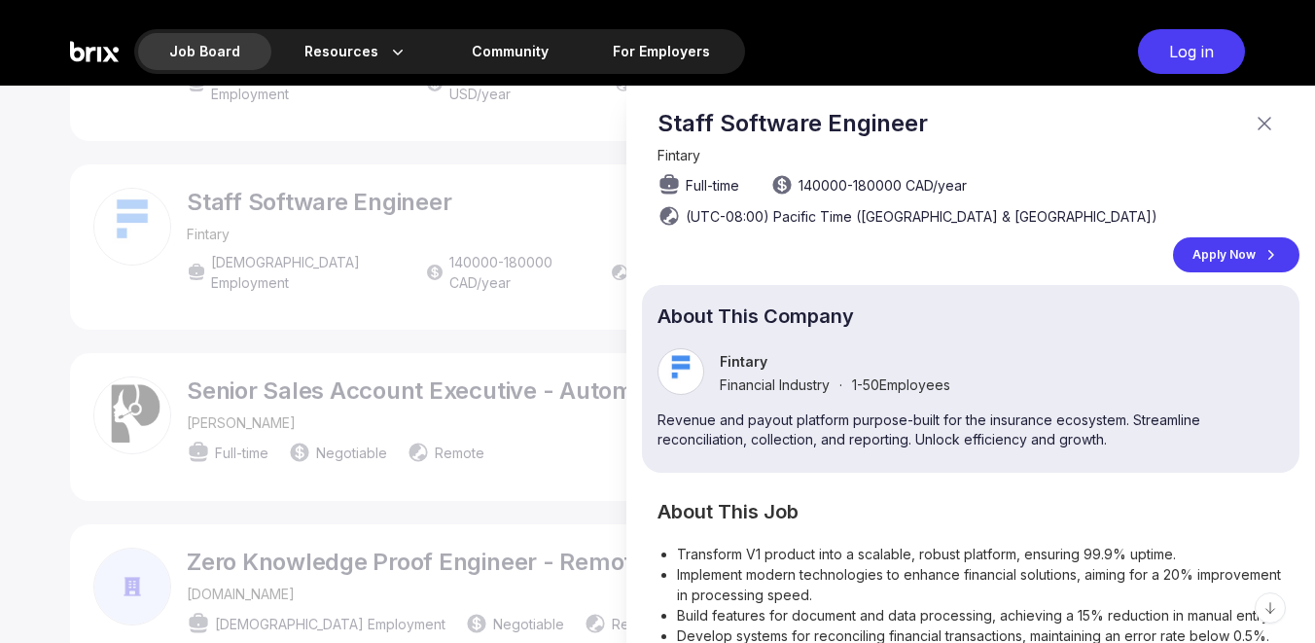
click at [269, 261] on div at bounding box center [657, 365] width 1315 height 558
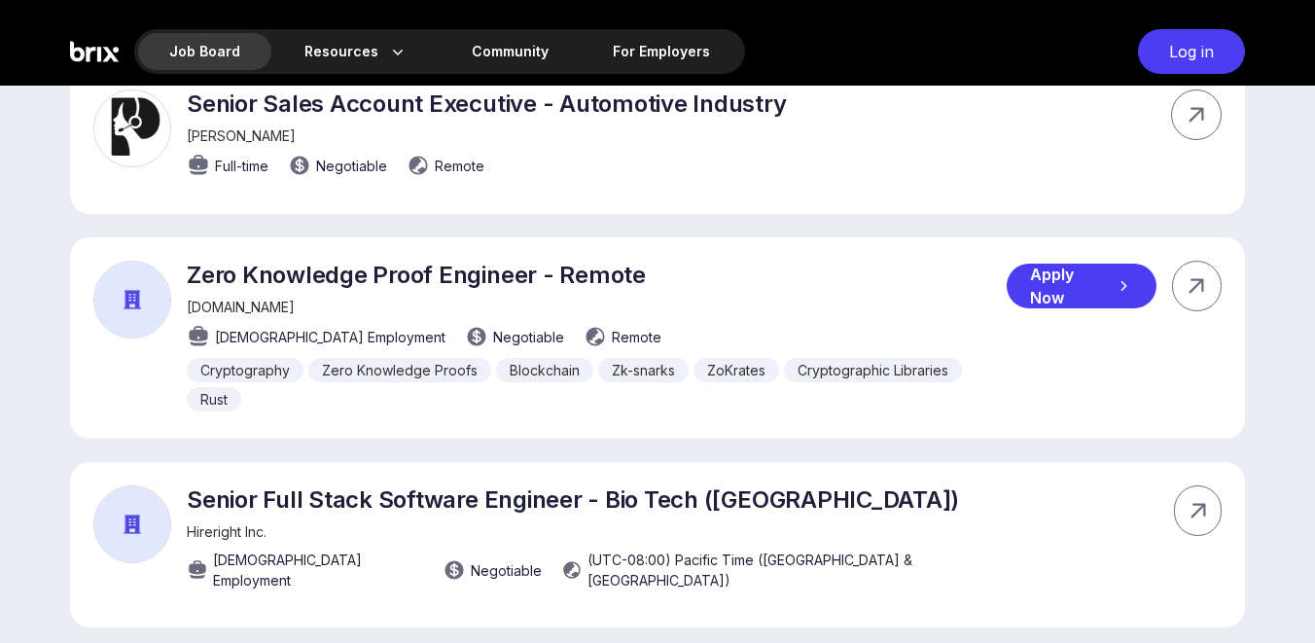
scroll to position [1227, 0]
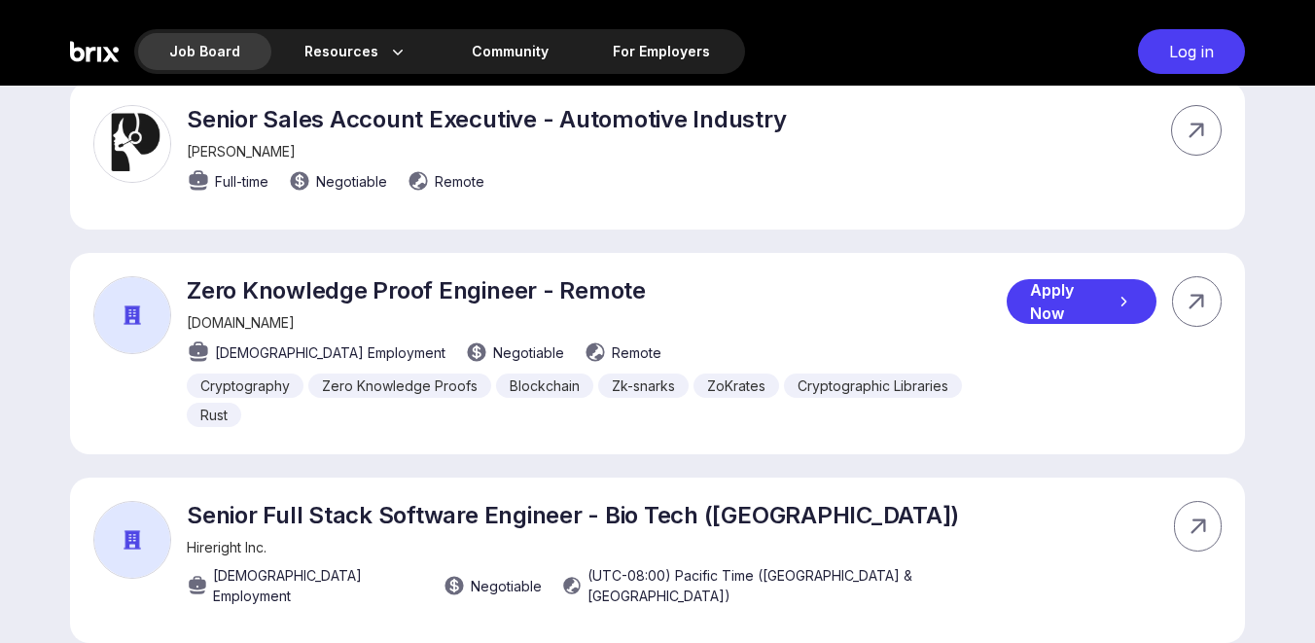
click at [80, 302] on div "Zero Knowledge Proof Engineer - Remote suave.money Part-time Employment Negotia…" at bounding box center [657, 353] width 1175 height 201
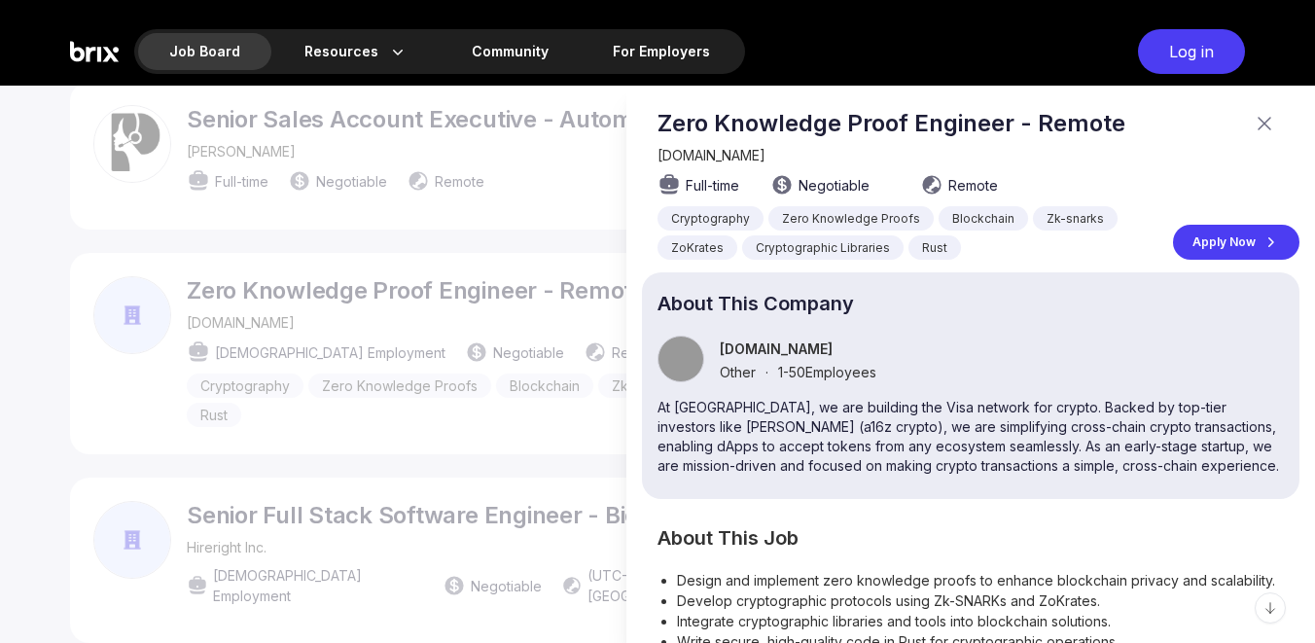
click at [635, 369] on div "Zero Knowledge Proof Engineer - Remote suave.money Full-time Negotiable Remote …" at bounding box center [971, 365] width 689 height 558
click at [574, 418] on div at bounding box center [657, 365] width 1315 height 558
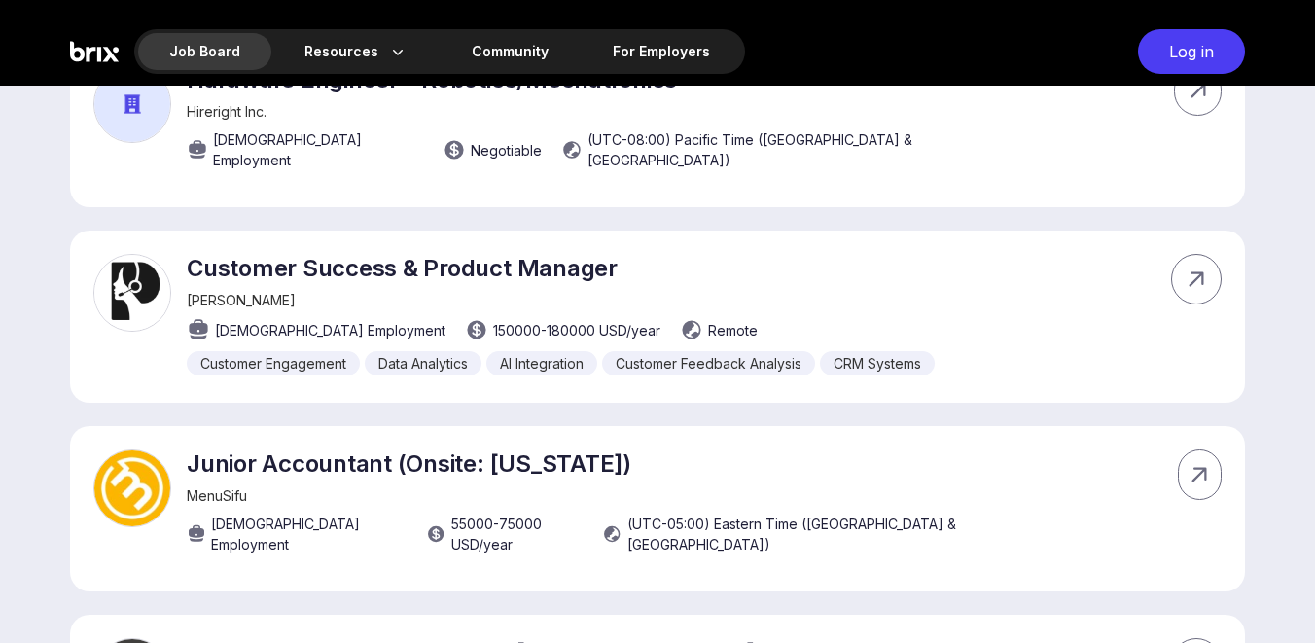
scroll to position [1933, 0]
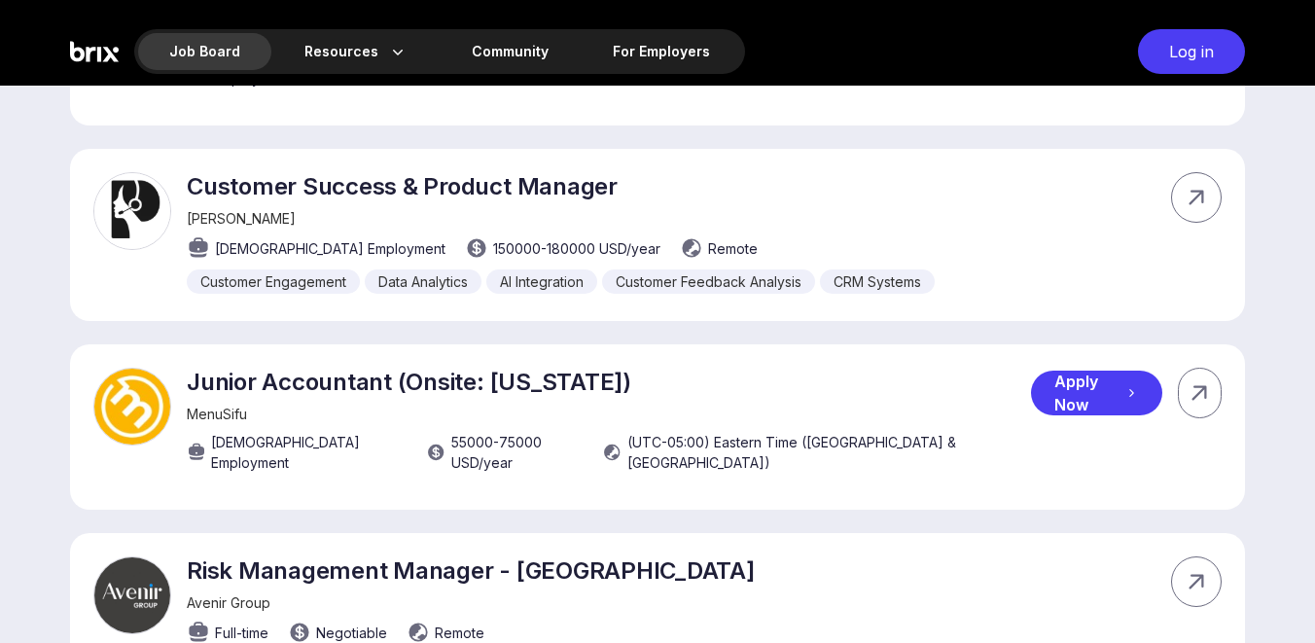
click at [148, 368] on img at bounding box center [132, 407] width 78 height 78
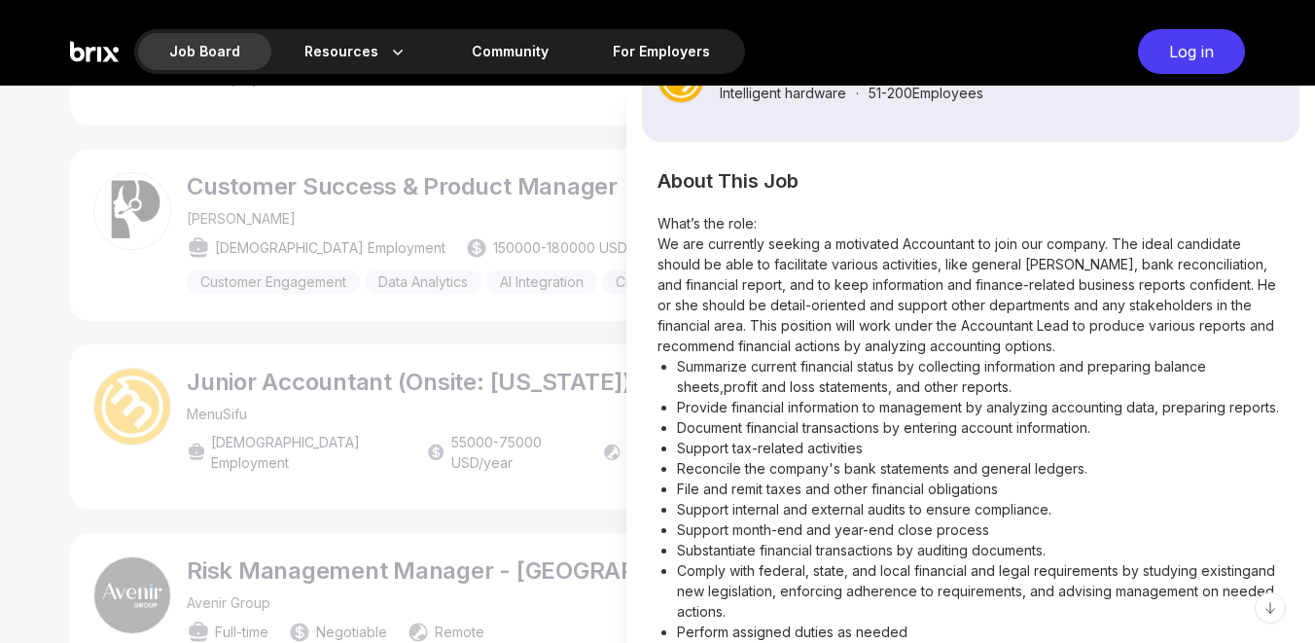
scroll to position [0, 0]
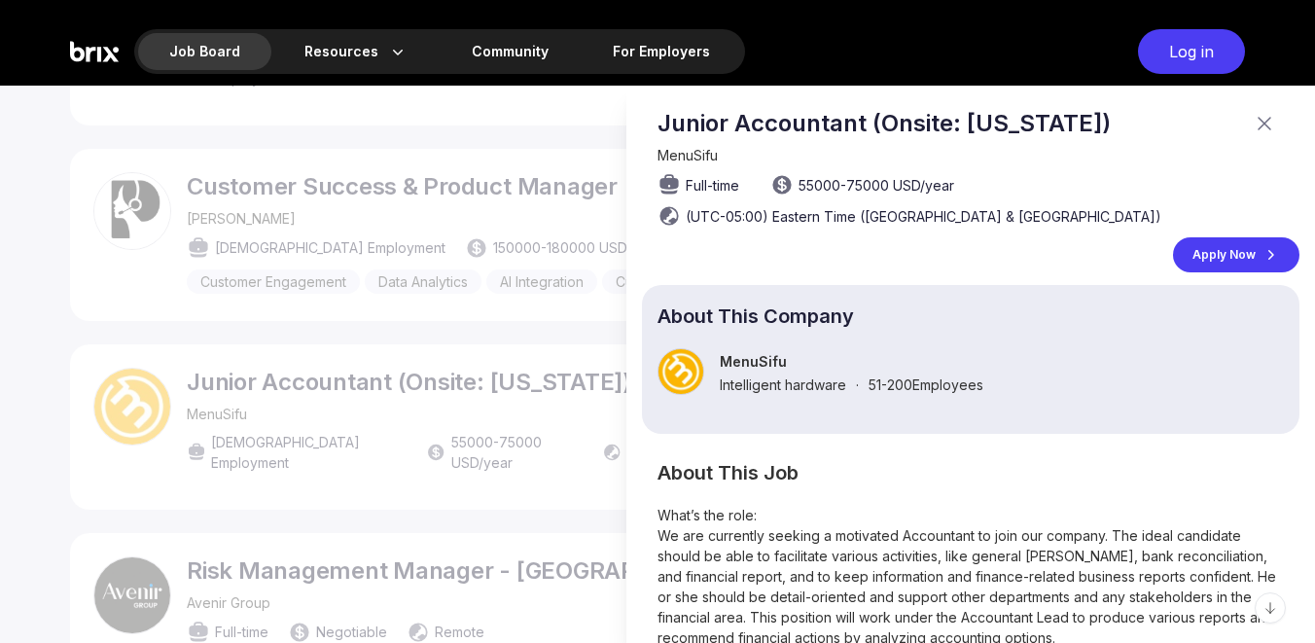
click at [397, 290] on div at bounding box center [657, 365] width 1315 height 558
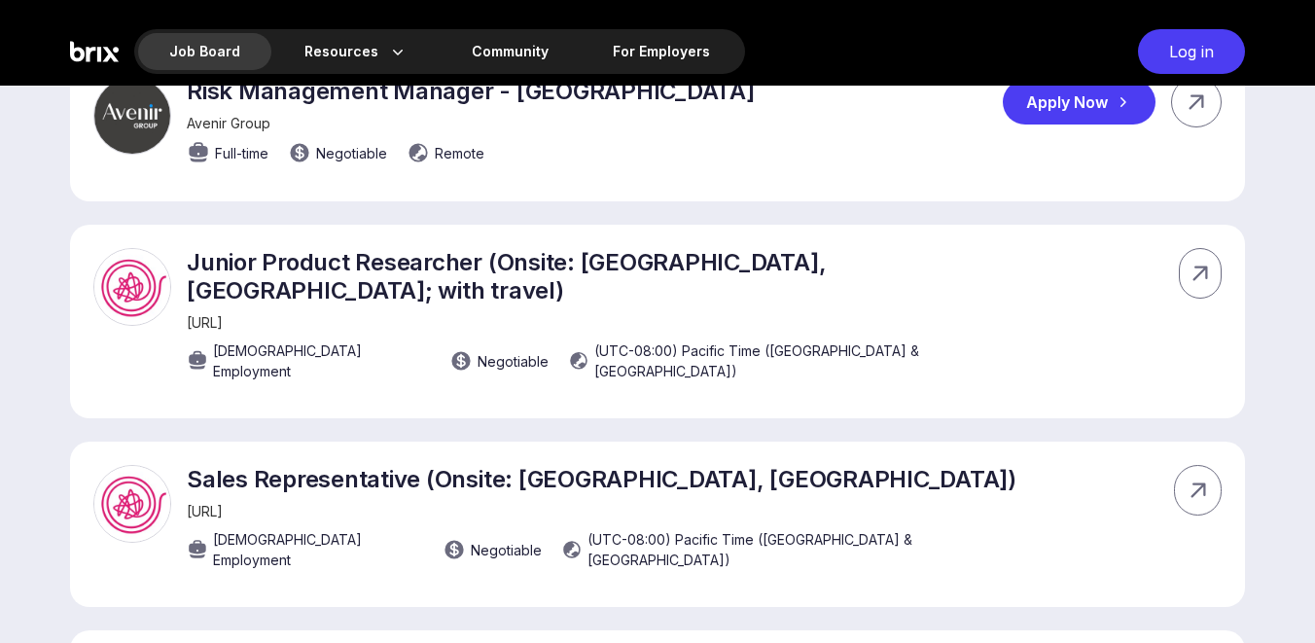
scroll to position [2492, 0]
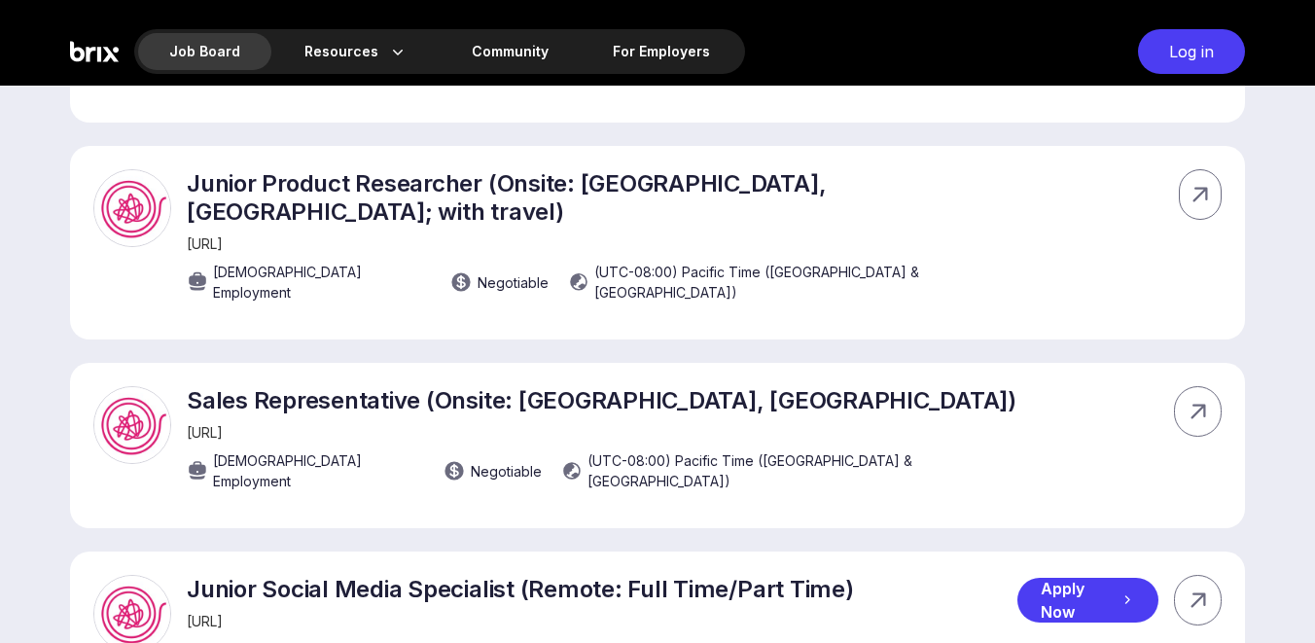
click at [143, 575] on img at bounding box center [132, 614] width 78 height 78
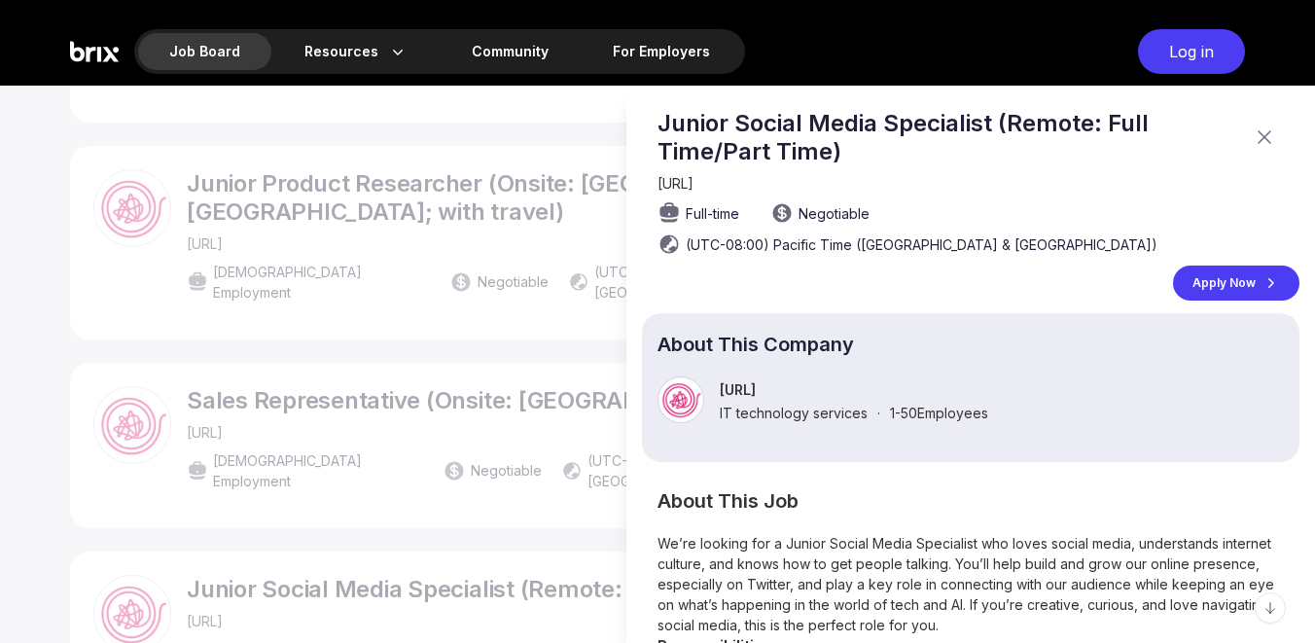
click at [783, 381] on p "Inference.ai" at bounding box center [854, 389] width 269 height 17
click at [888, 381] on p "Inference.ai" at bounding box center [854, 389] width 269 height 17
click at [522, 371] on div at bounding box center [657, 365] width 1315 height 558
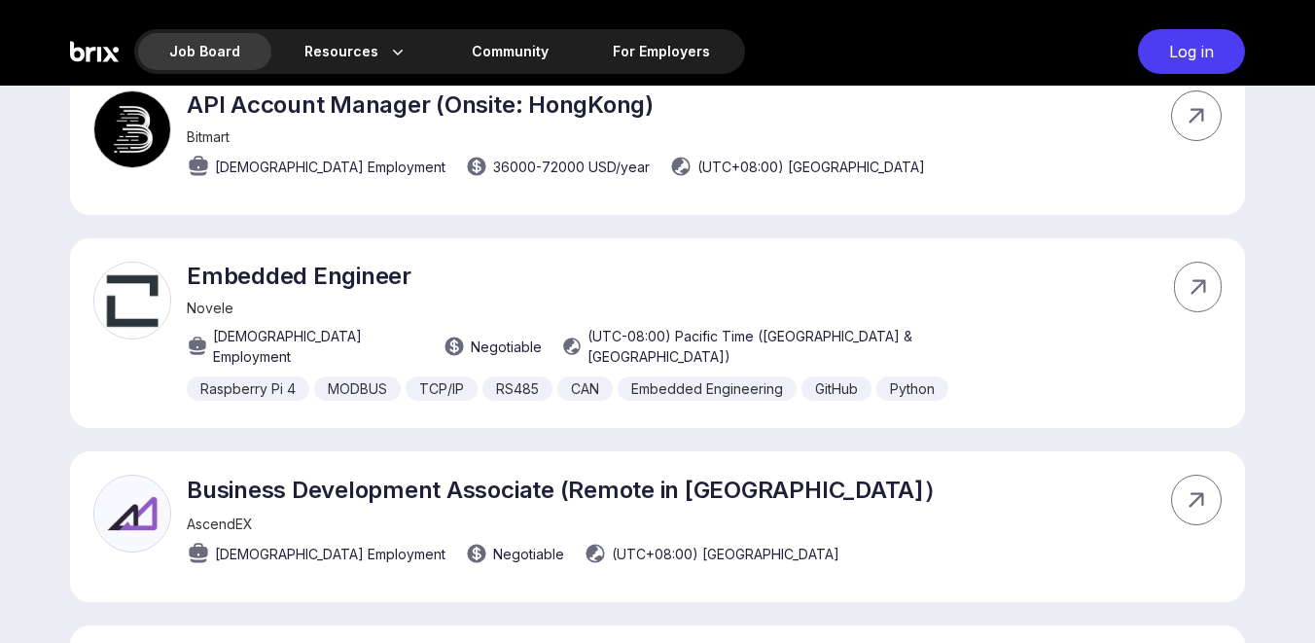
scroll to position [12831, 0]
